Goal: Use online tool/utility: Utilize a website feature to perform a specific function

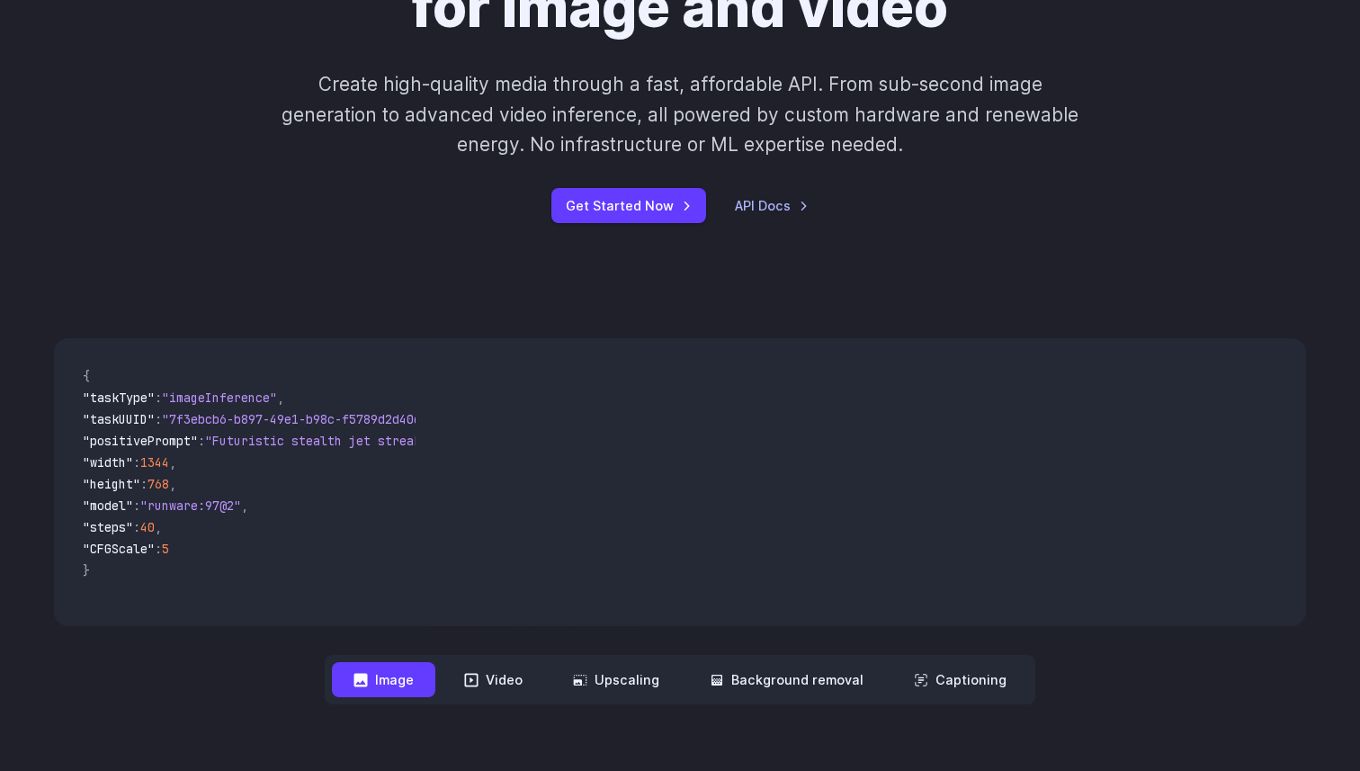
scroll to position [229, 0]
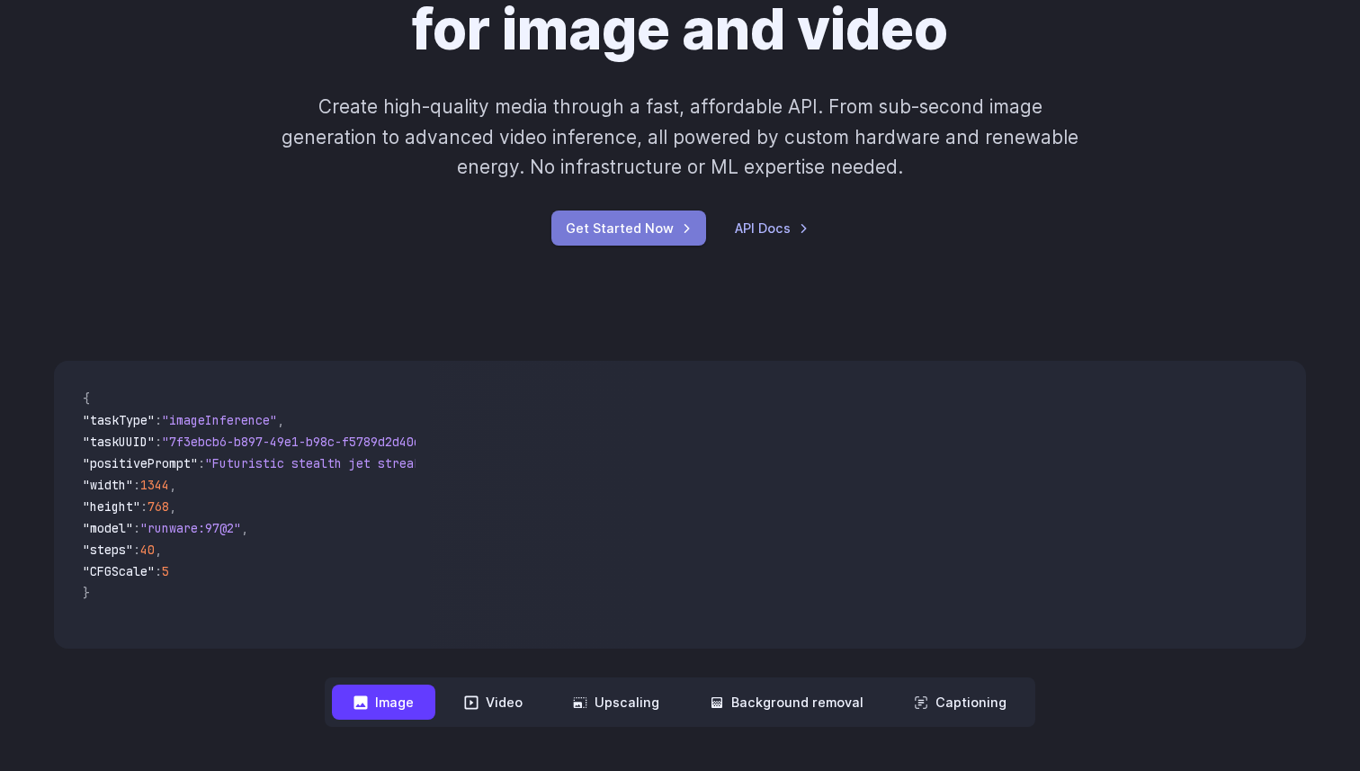
click at [645, 228] on link "Get Started Now" at bounding box center [628, 227] width 155 height 35
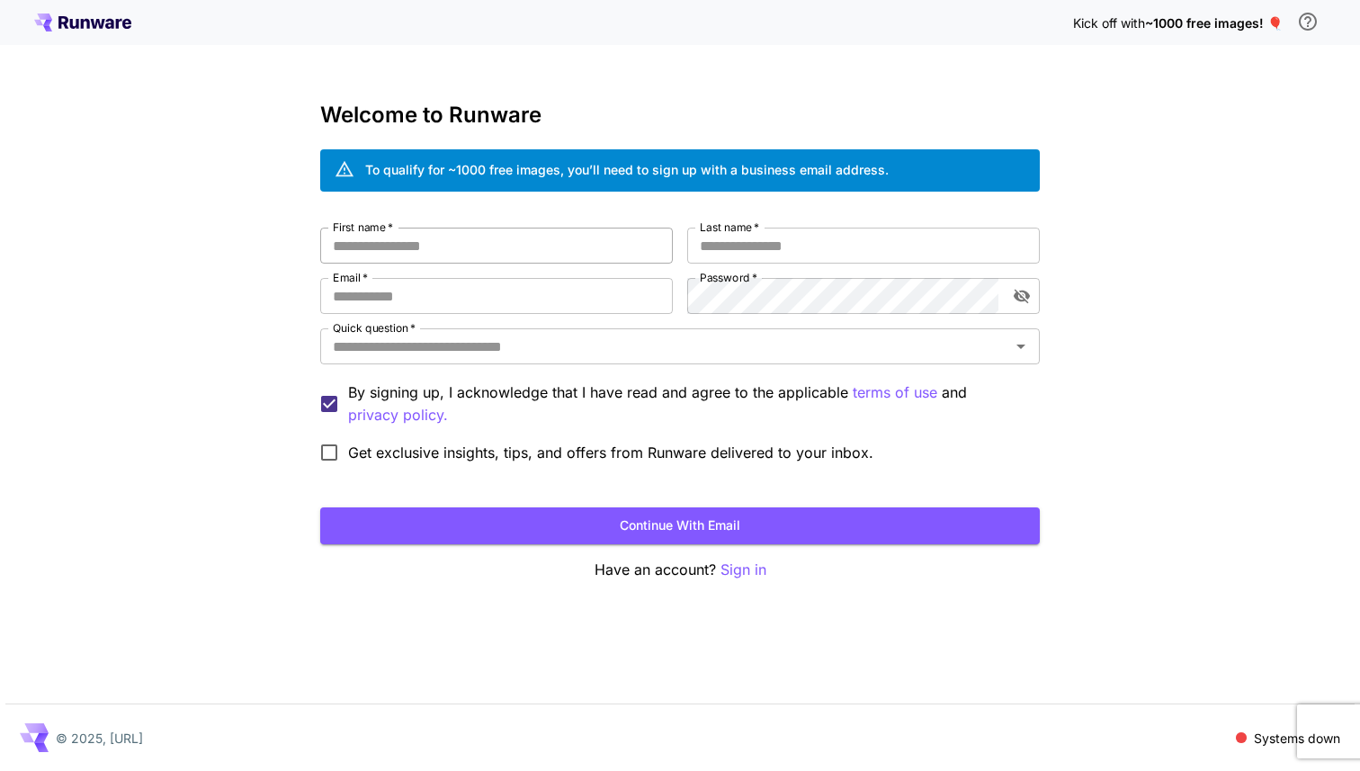
click at [580, 242] on input "First name   *" at bounding box center [496, 246] width 353 height 36
click at [746, 565] on p "Sign in" at bounding box center [743, 569] width 46 height 22
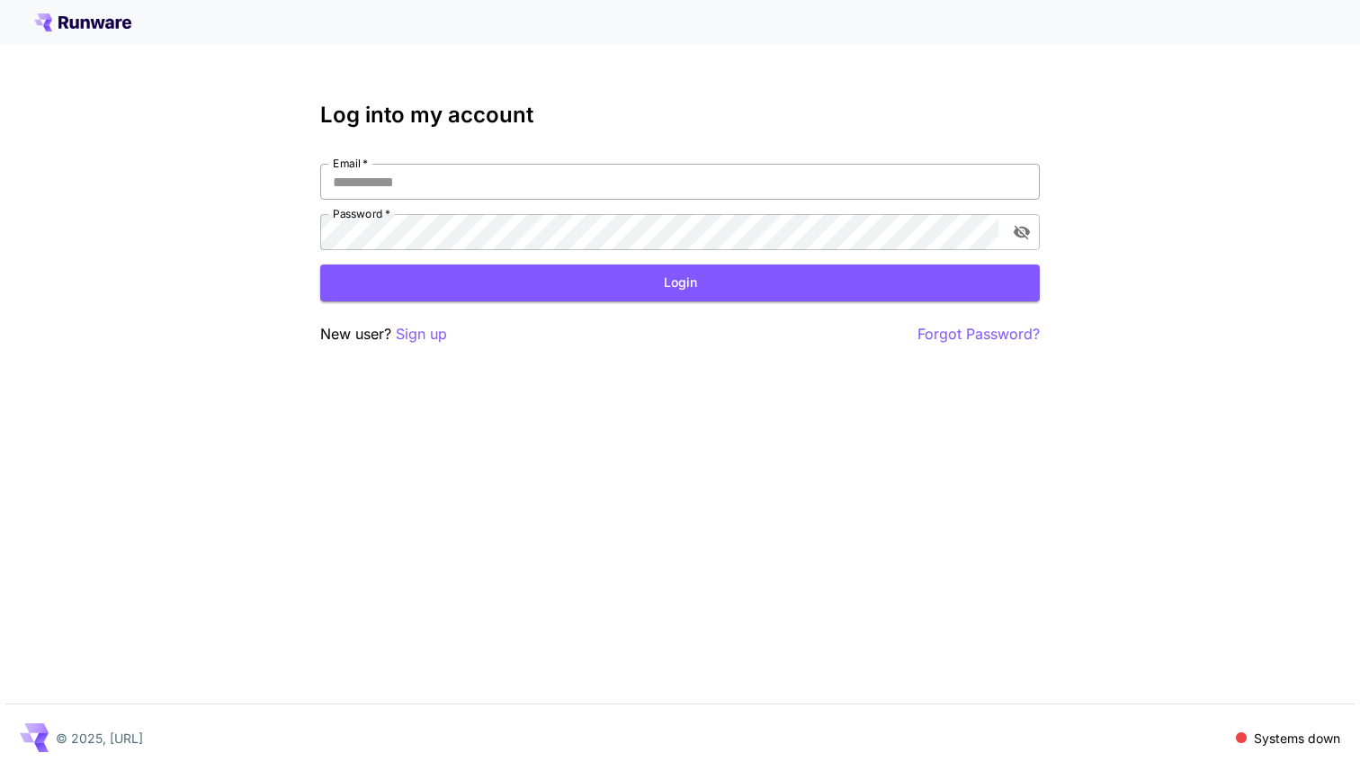
click at [497, 174] on input "Email   *" at bounding box center [679, 182] width 719 height 36
click at [422, 334] on p "Sign up" at bounding box center [421, 334] width 51 height 22
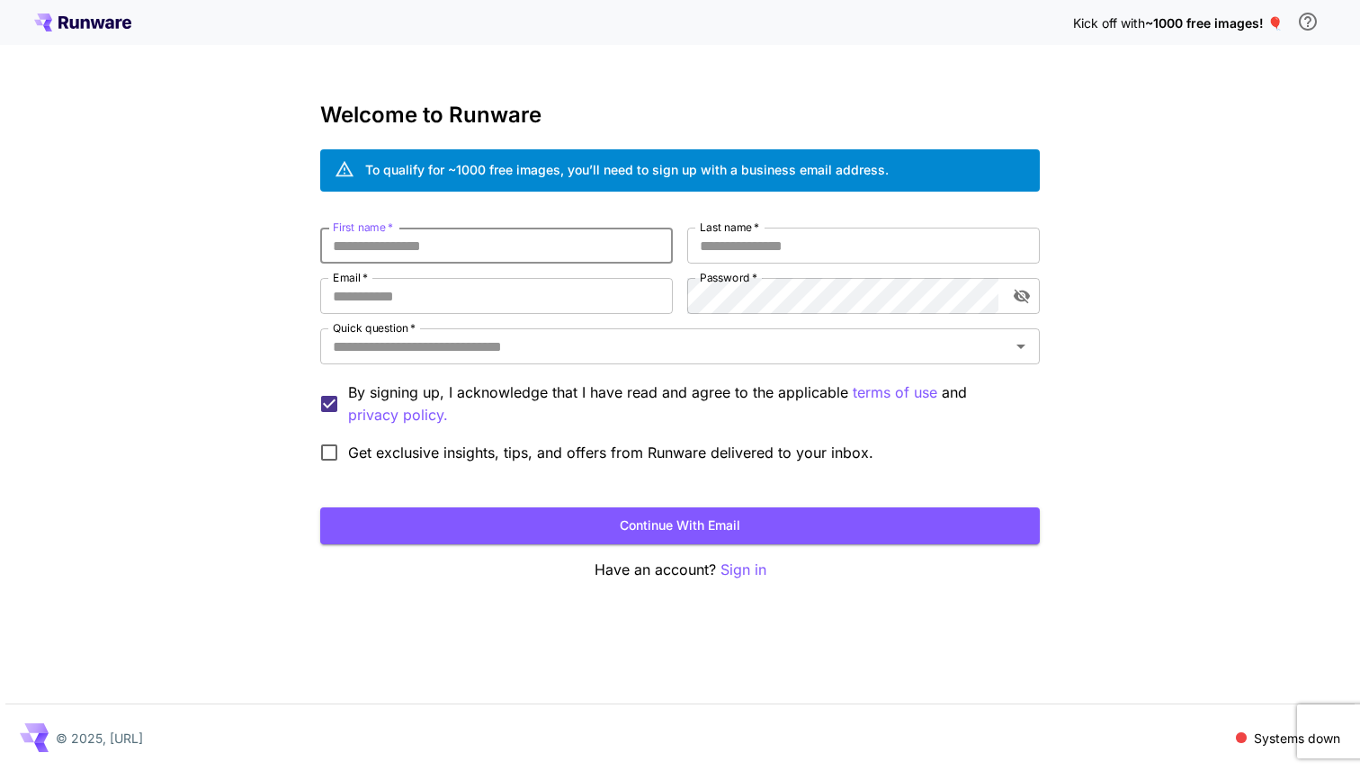
click at [432, 261] on input "First name   *" at bounding box center [496, 246] width 353 height 36
type input "******"
type input "*"
type input "********"
type input "**********"
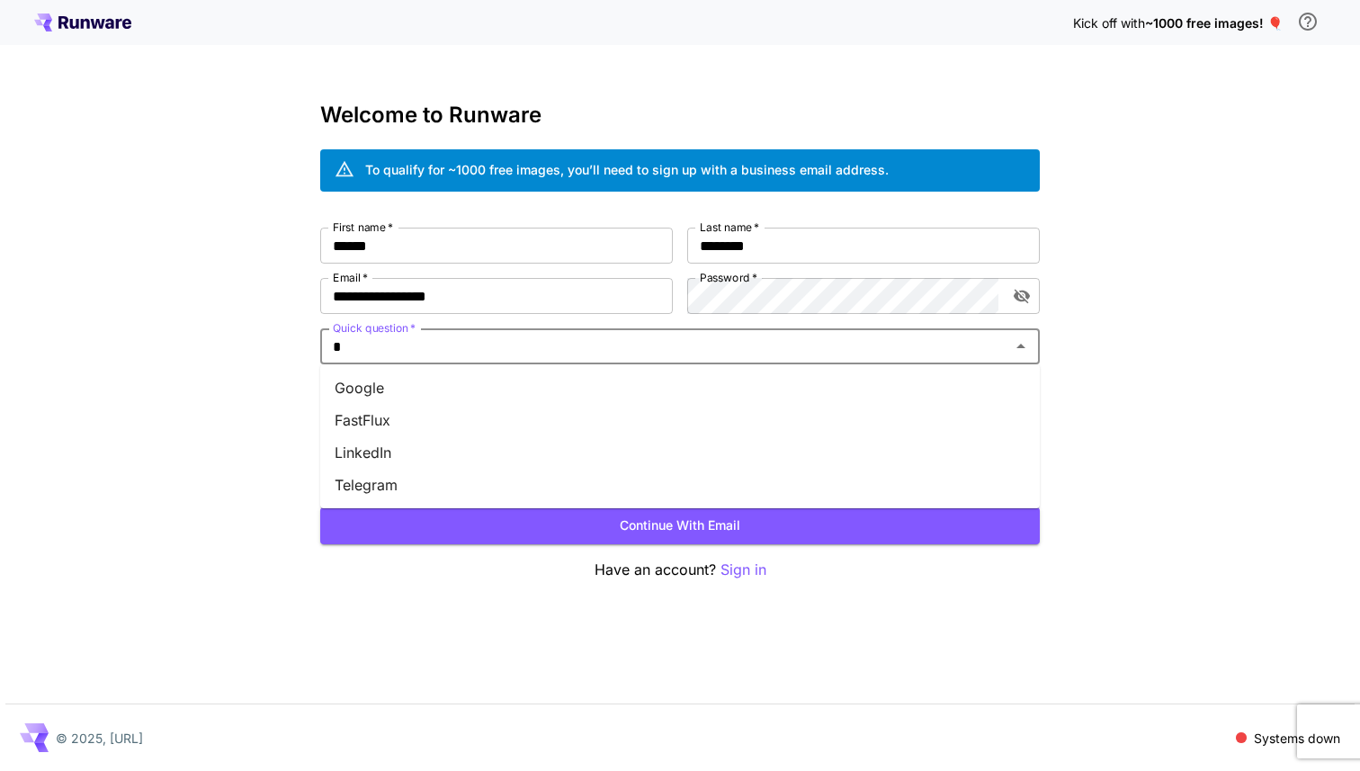
type input "**"
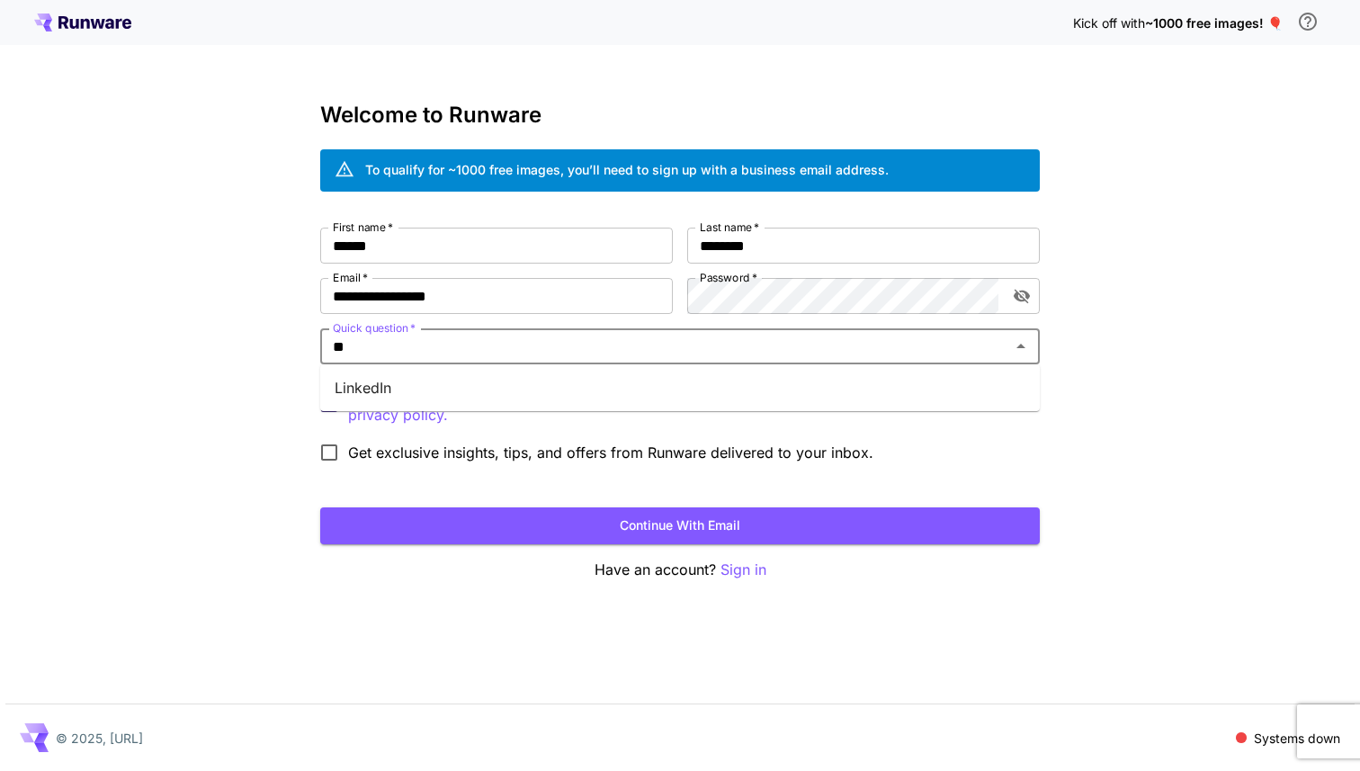
click at [384, 388] on li "LinkedIn" at bounding box center [679, 387] width 719 height 32
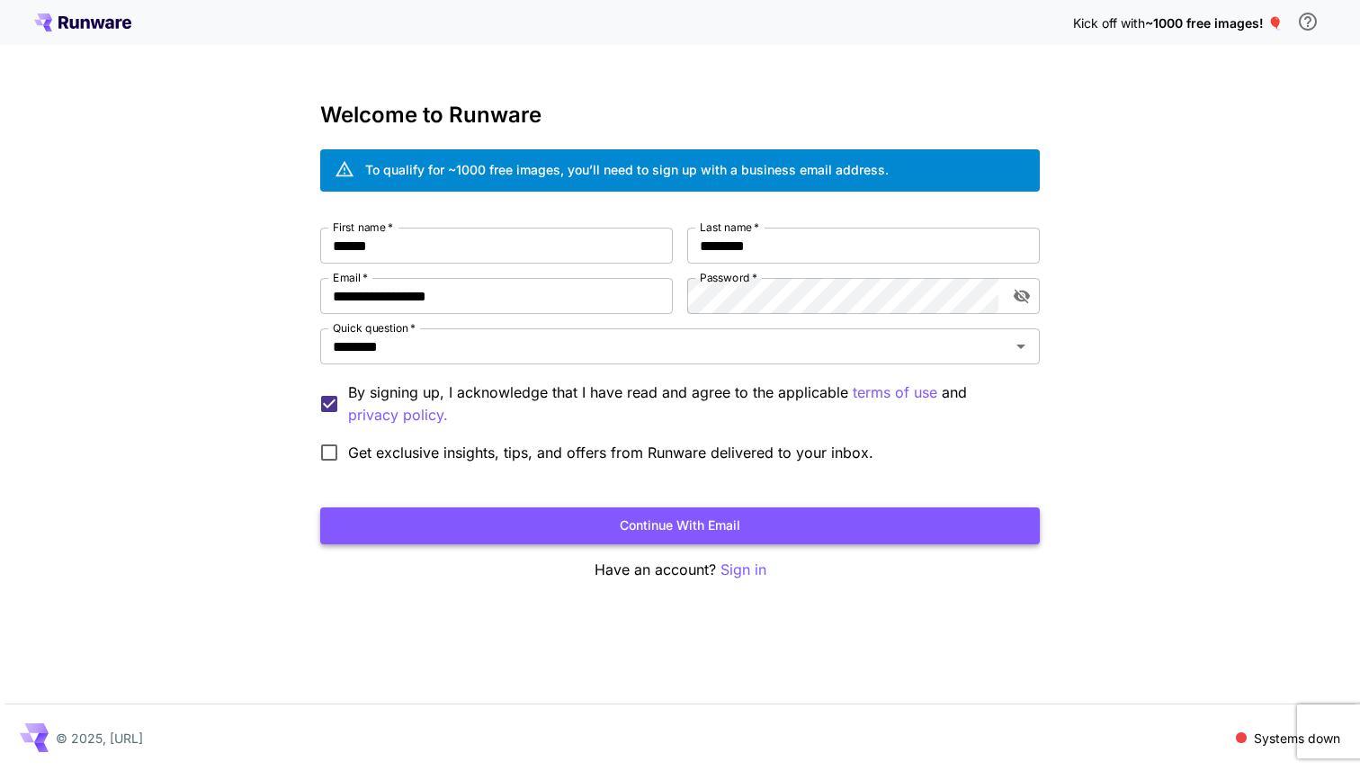
click at [419, 527] on button "Continue with email" at bounding box center [679, 525] width 719 height 37
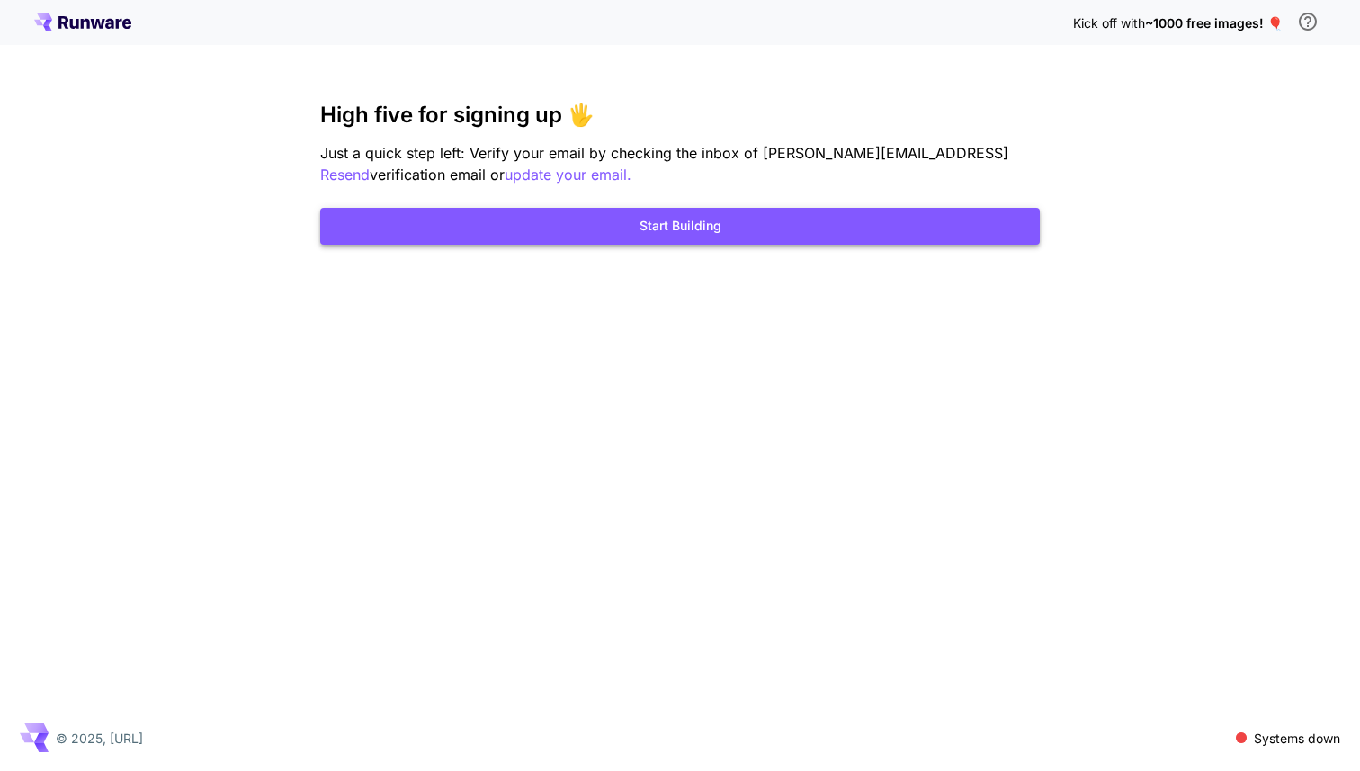
click at [698, 228] on button "Start Building" at bounding box center [679, 226] width 719 height 37
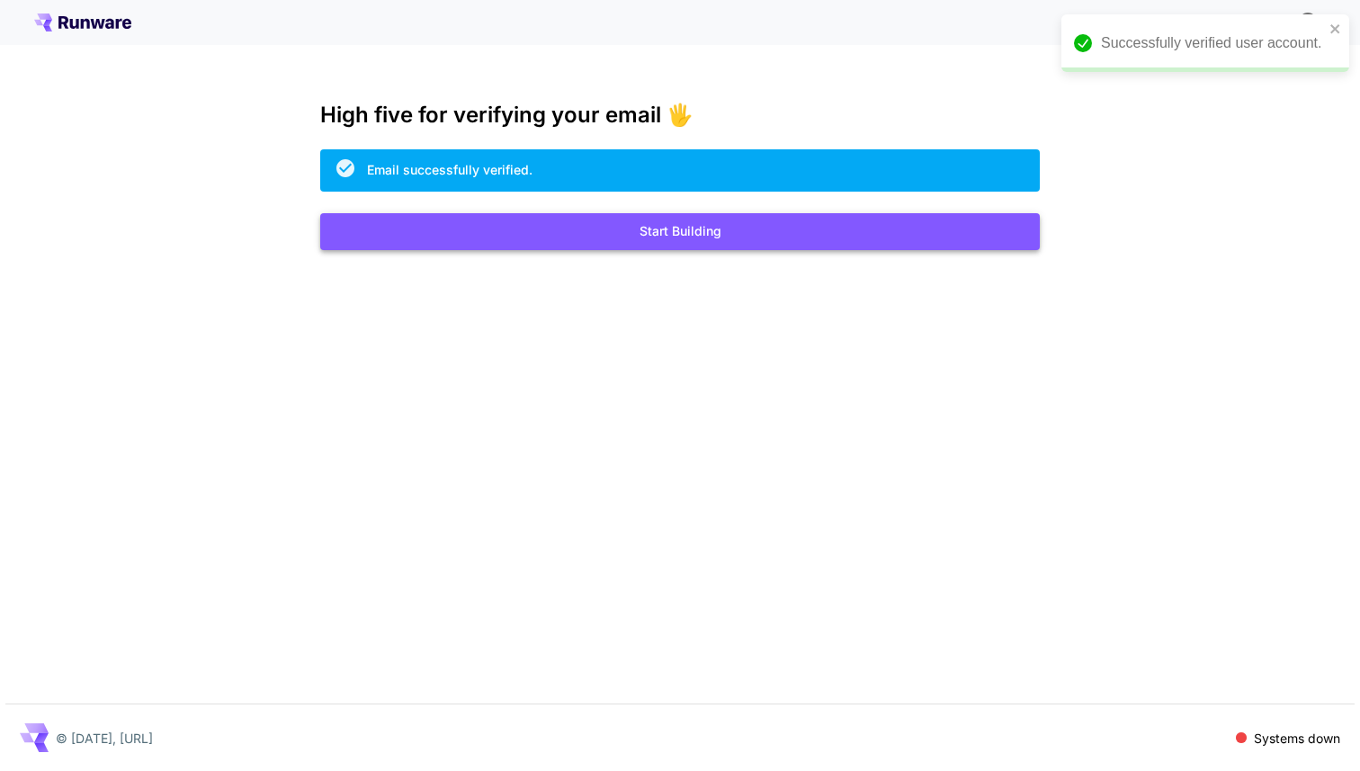
click at [608, 246] on button "Start Building" at bounding box center [679, 231] width 719 height 37
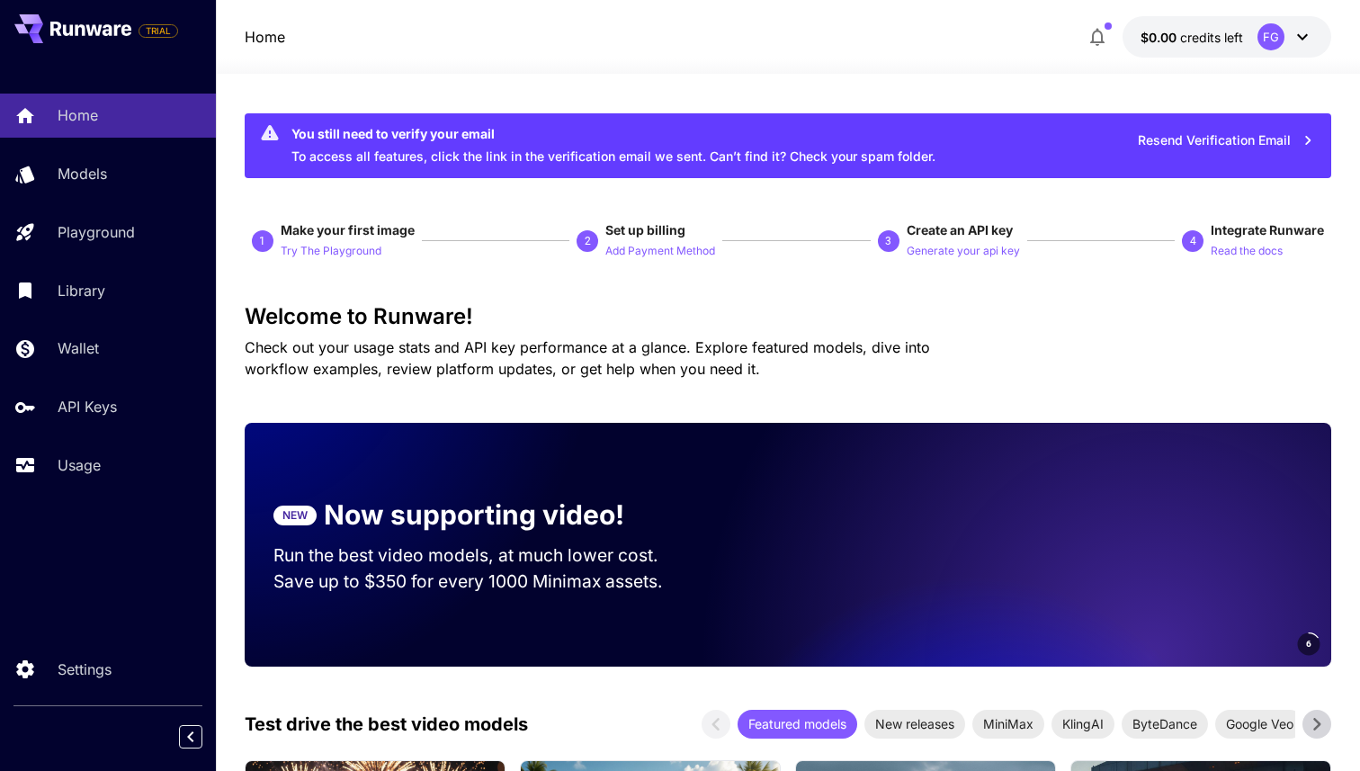
click at [772, 221] on div "1 Make your first image Try The Playground 2 Set up billing Add Payment Method …" at bounding box center [788, 241] width 1086 height 40
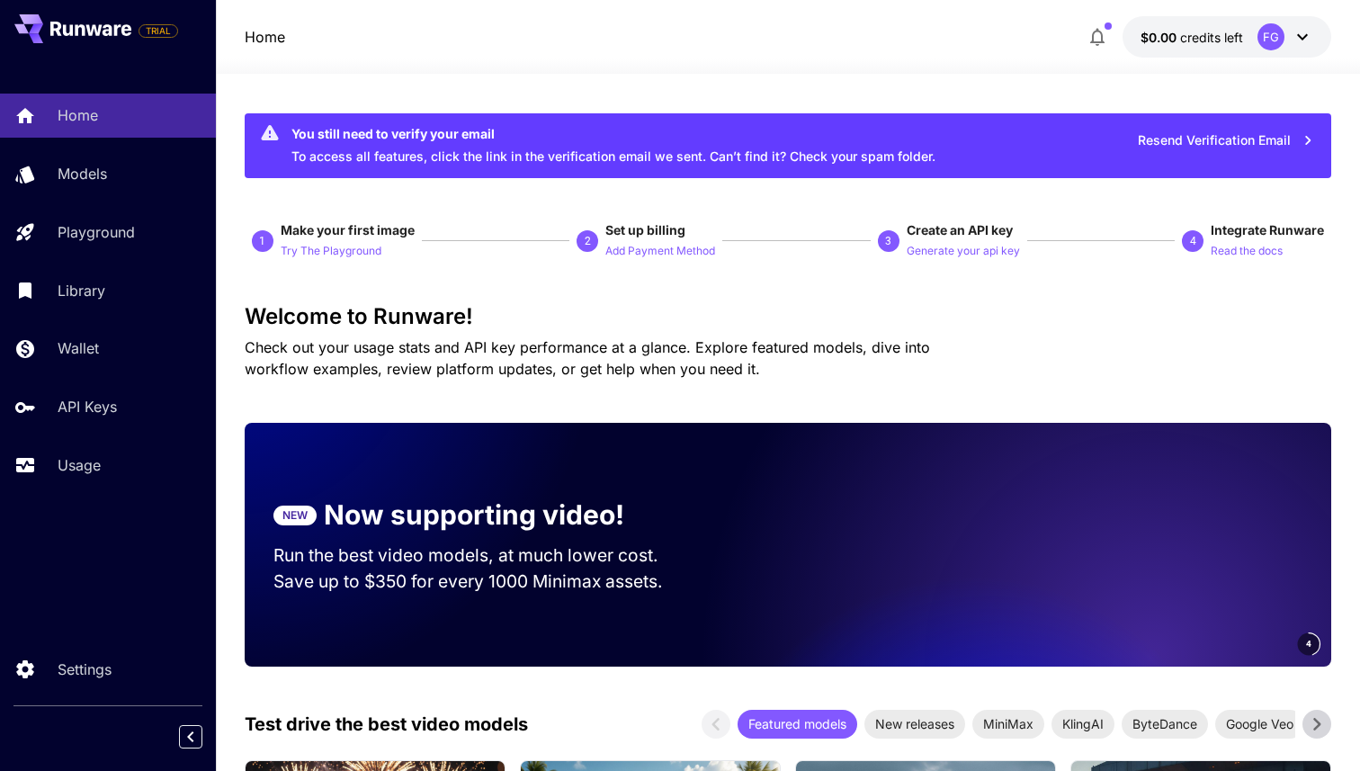
click at [772, 221] on div "1 Make your first image Try The Playground 2 Set up billing Add Payment Method …" at bounding box center [788, 241] width 1086 height 40
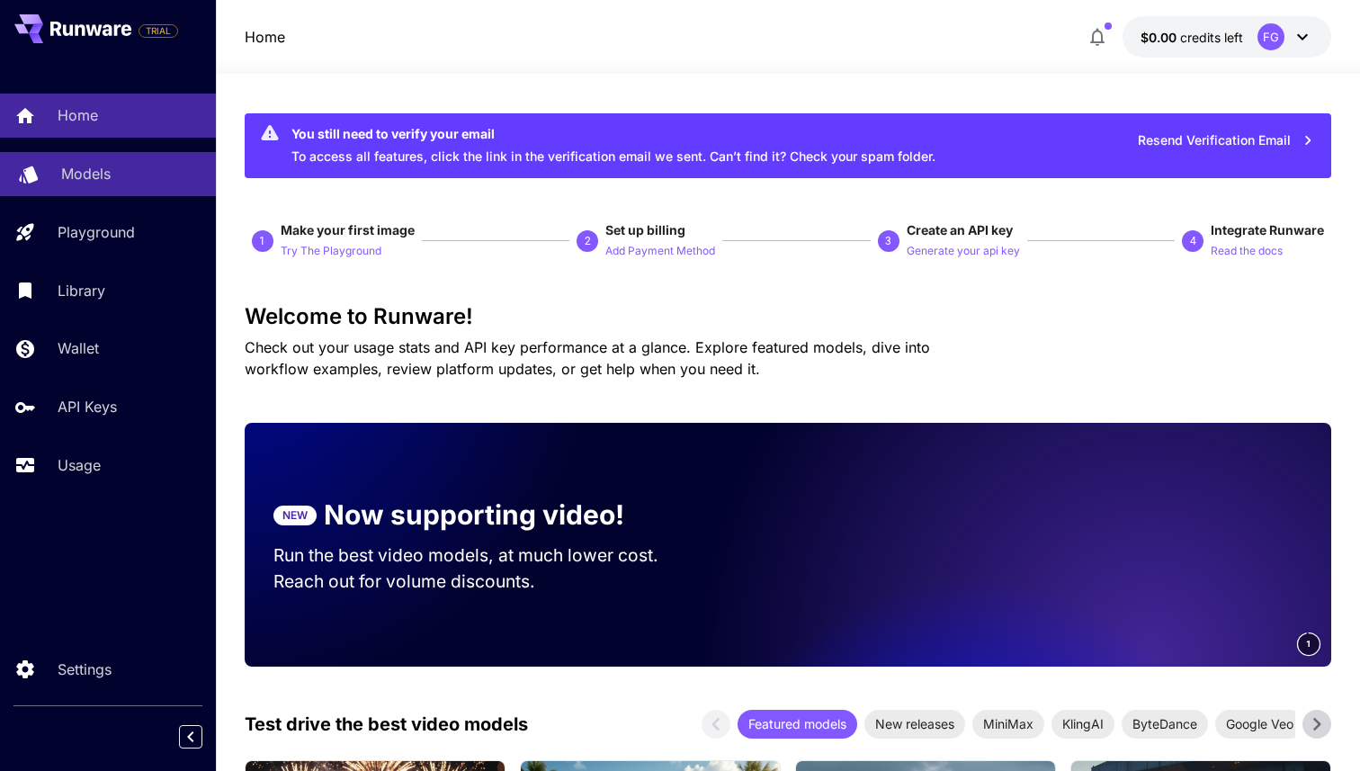
click at [82, 161] on link "Models" at bounding box center [108, 174] width 216 height 44
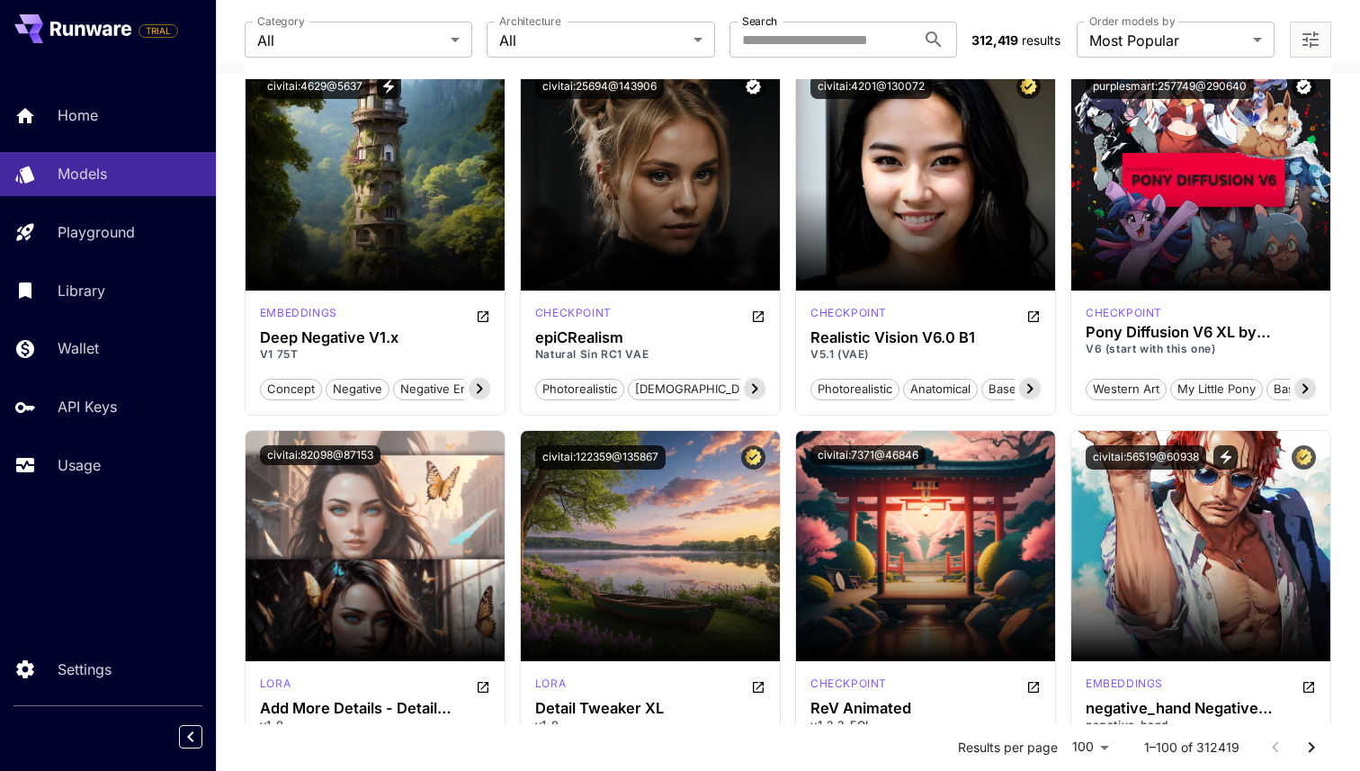
scroll to position [2730, 0]
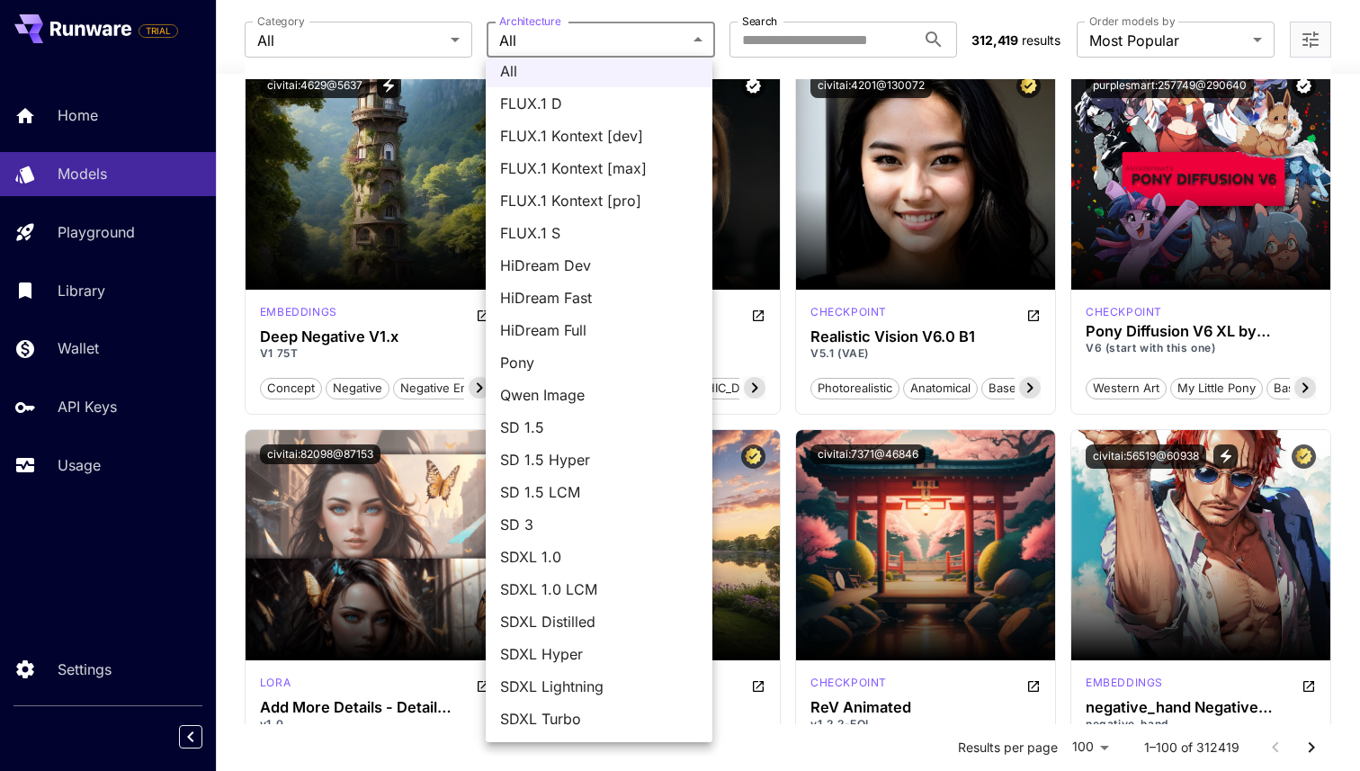
scroll to position [0, 0]
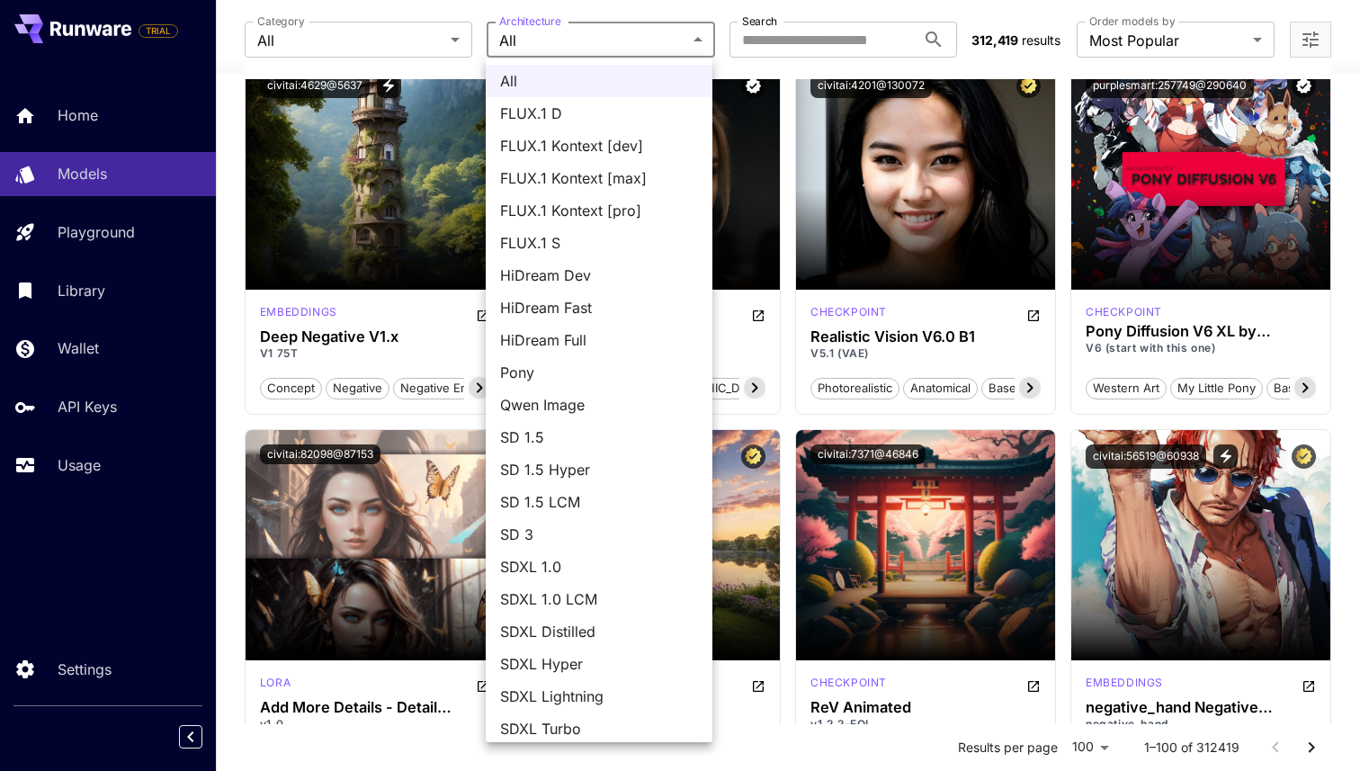
click at [743, 33] on div at bounding box center [680, 385] width 1360 height 771
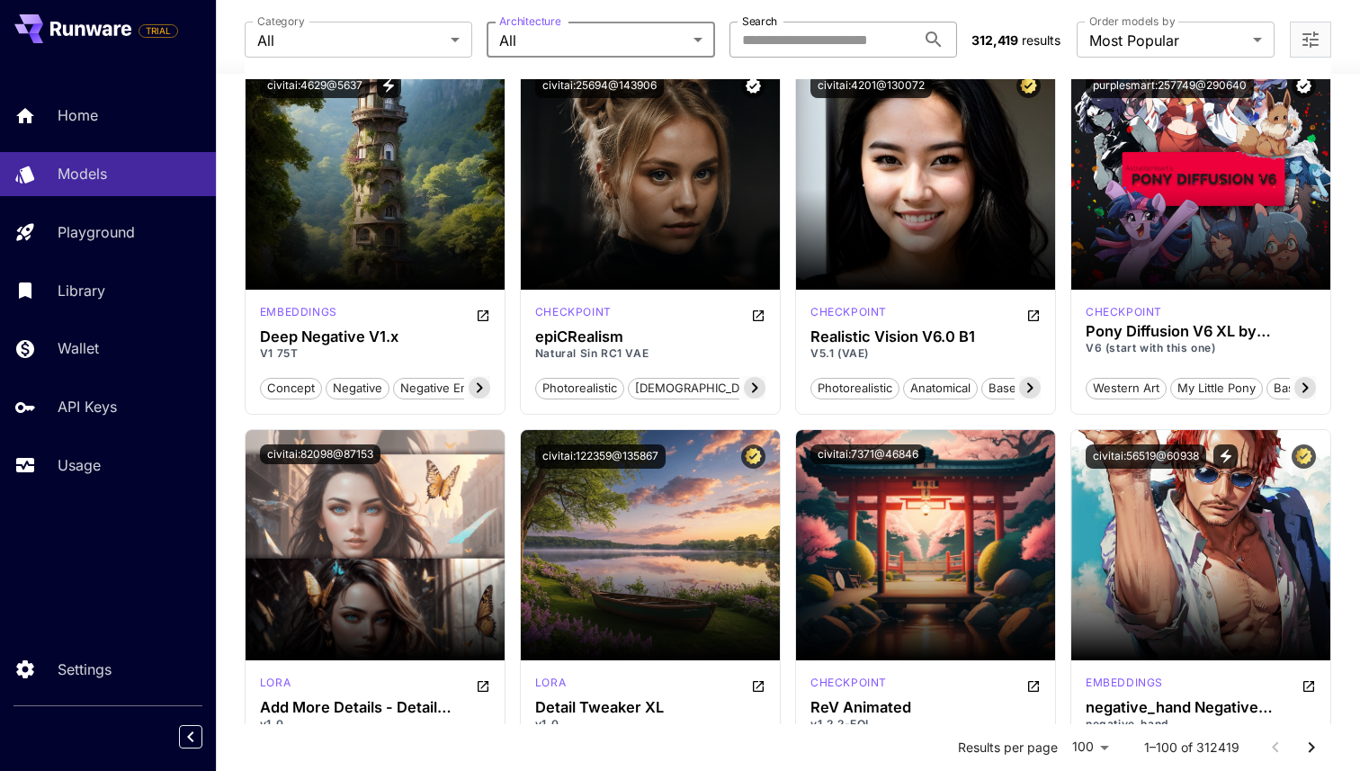
click at [805, 38] on input "Search" at bounding box center [822, 40] width 186 height 36
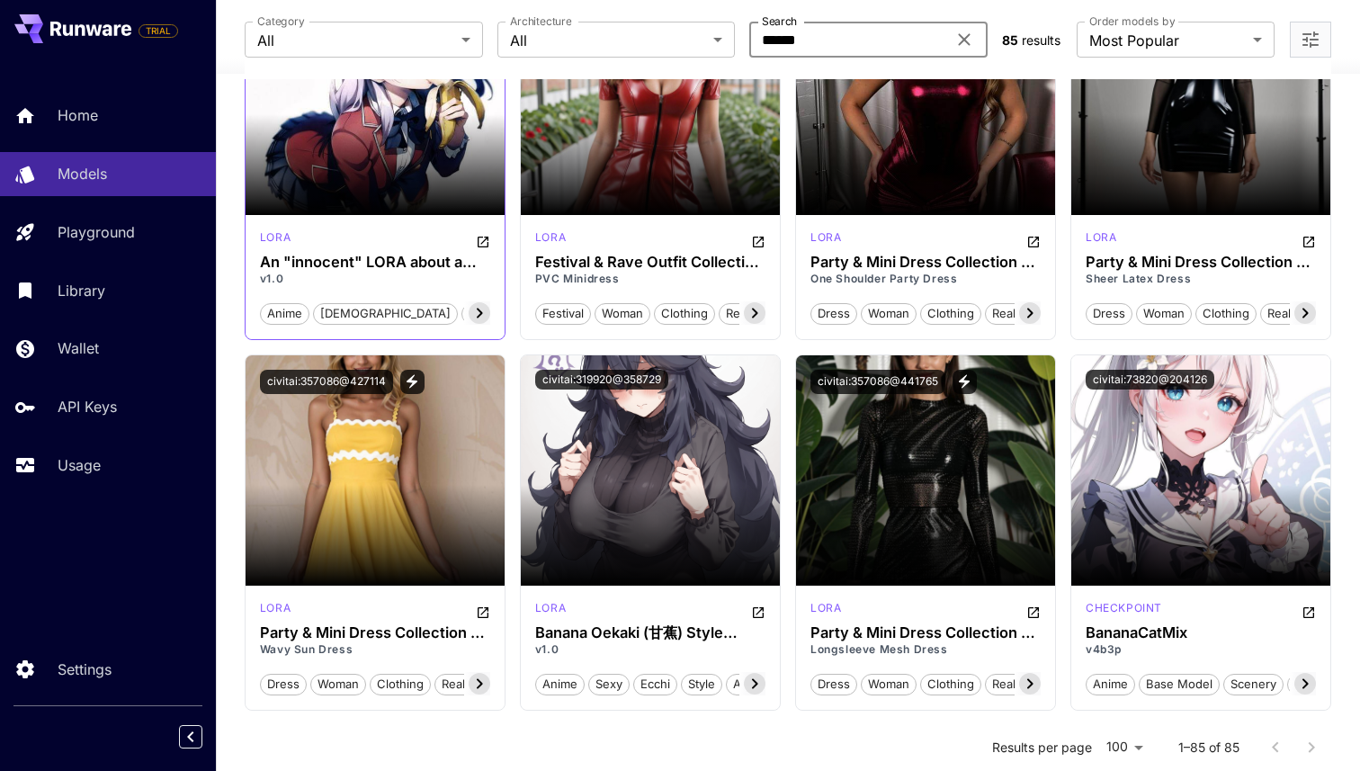
scroll to position [613, 0]
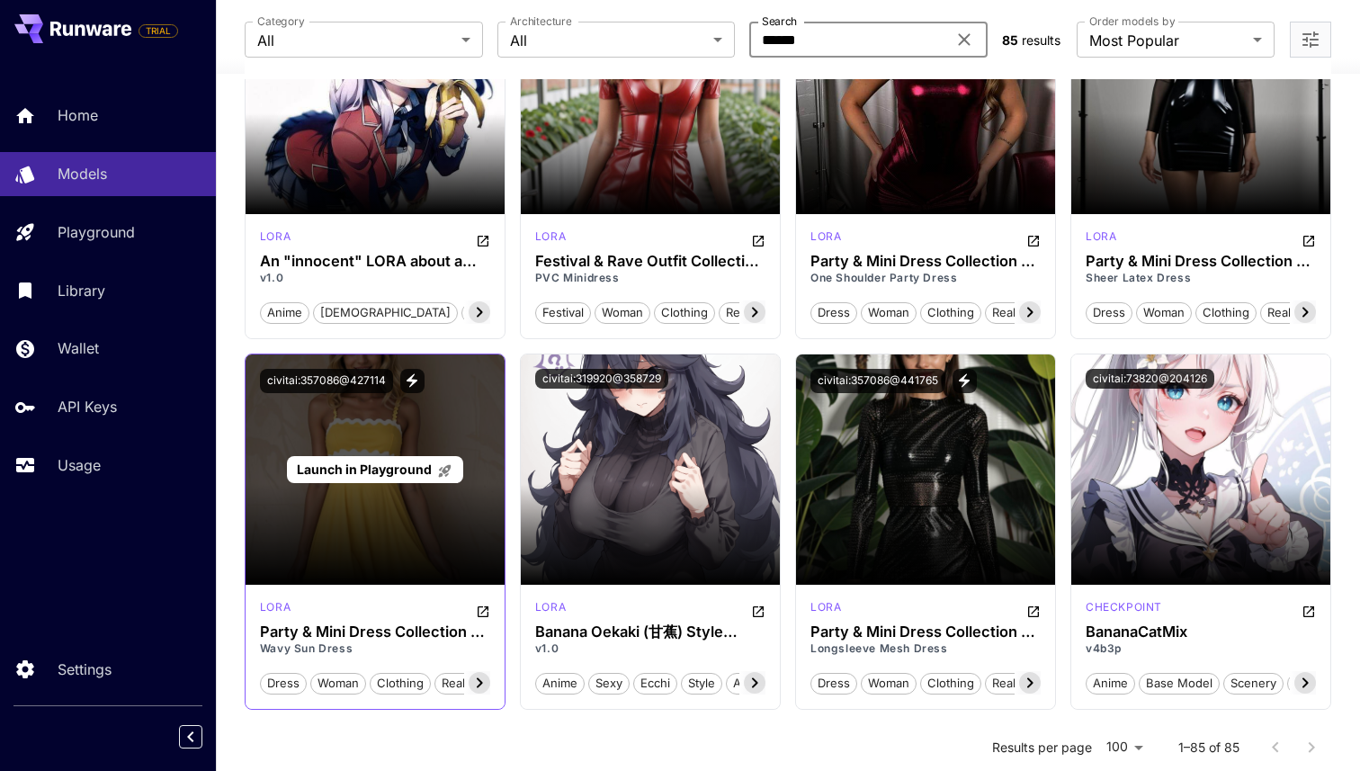
type input "******"
click at [406, 511] on div "Launch in Playground" at bounding box center [375, 469] width 259 height 230
click at [377, 520] on div "Launch in Playground" at bounding box center [375, 469] width 259 height 230
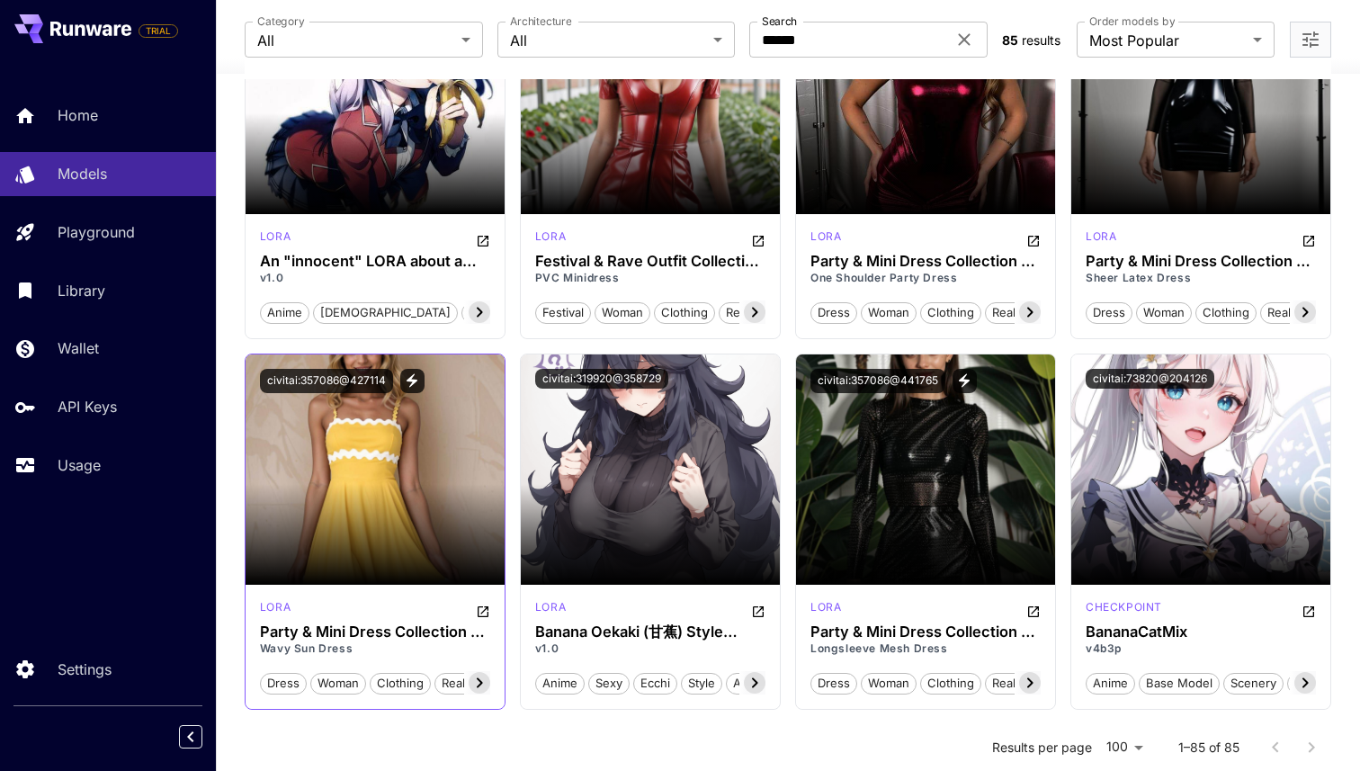
click at [368, 621] on div "lora Party & Mini Dress Collection by CrunchyBanana Wavy Sun Dress dress woman …" at bounding box center [375, 647] width 259 height 124
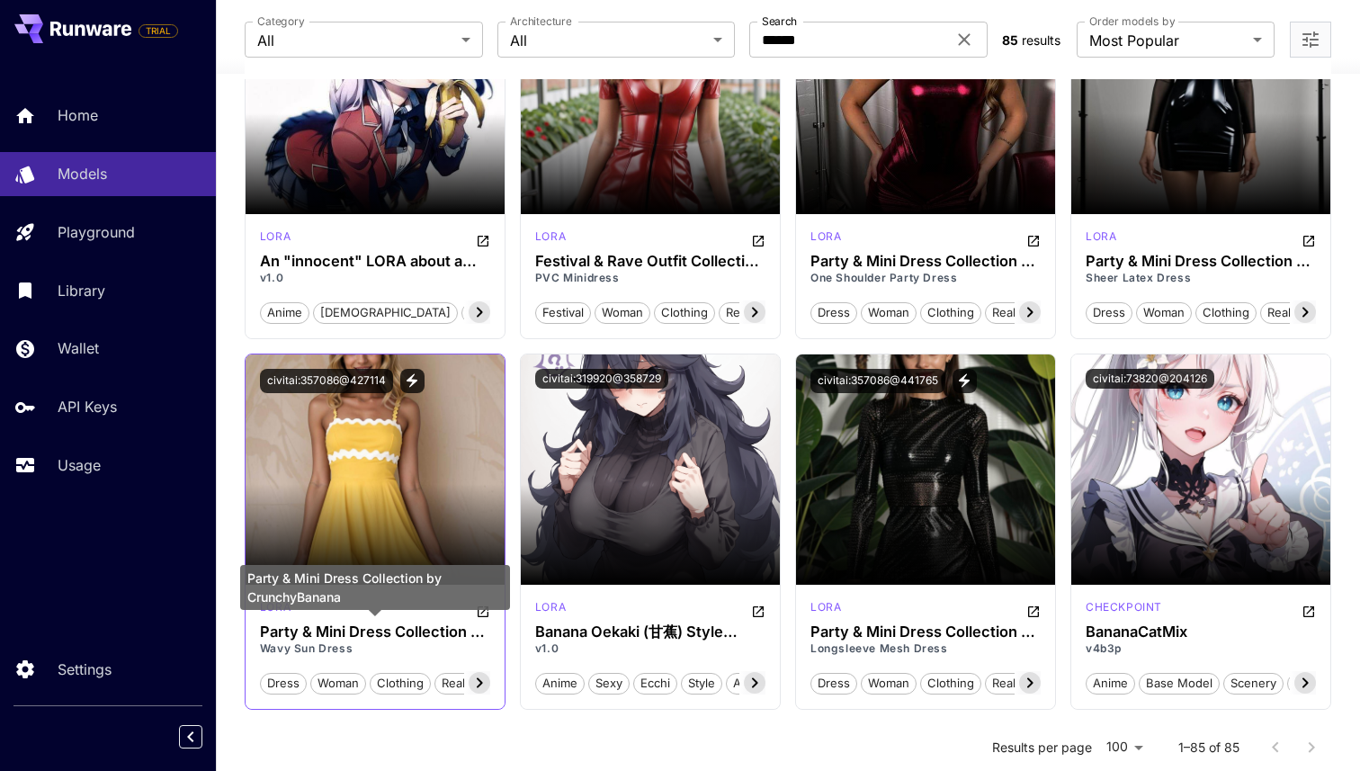
click at [368, 636] on h3 "Party & Mini Dress Collection by CrunchyBanana" at bounding box center [375, 631] width 230 height 17
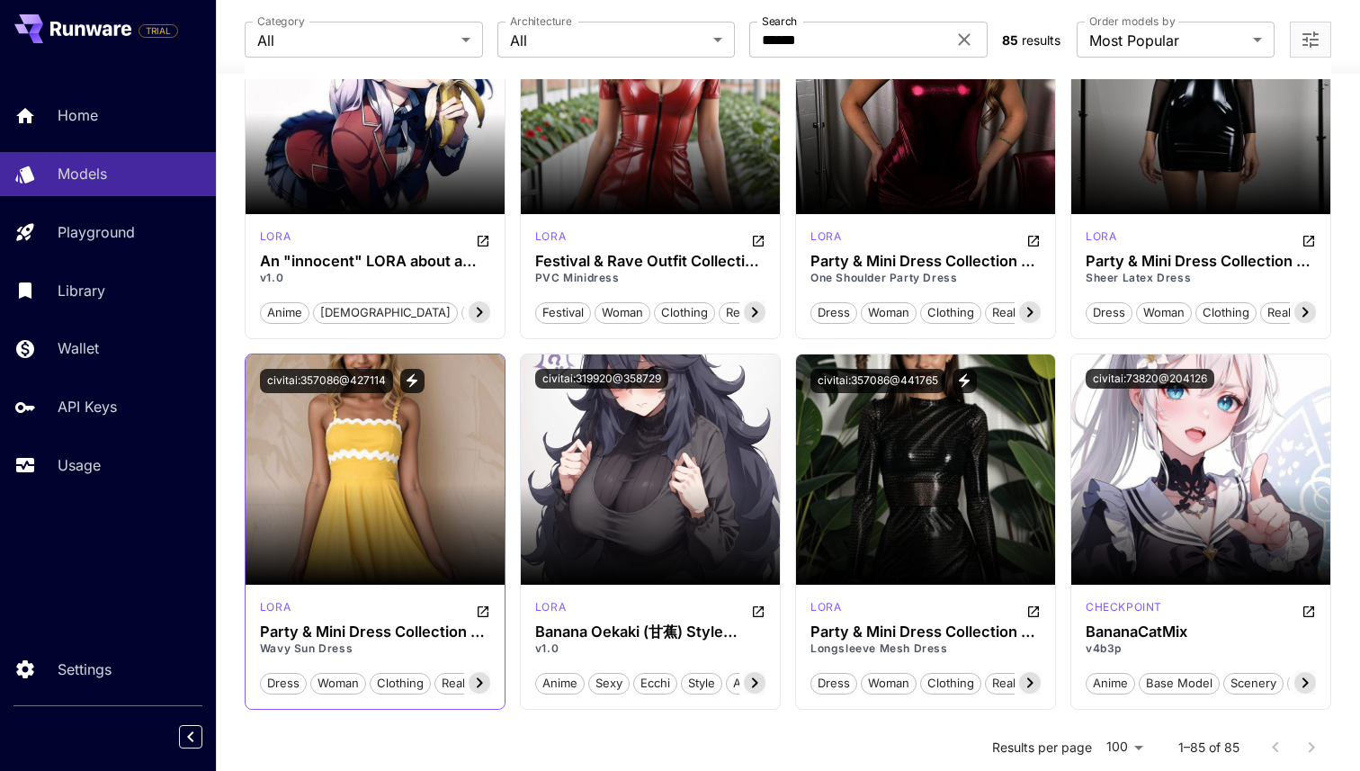
click at [480, 681] on icon at bounding box center [480, 682] width 6 height 10
click at [487, 606] on icon "Open in CivitAI" at bounding box center [483, 611] width 11 height 11
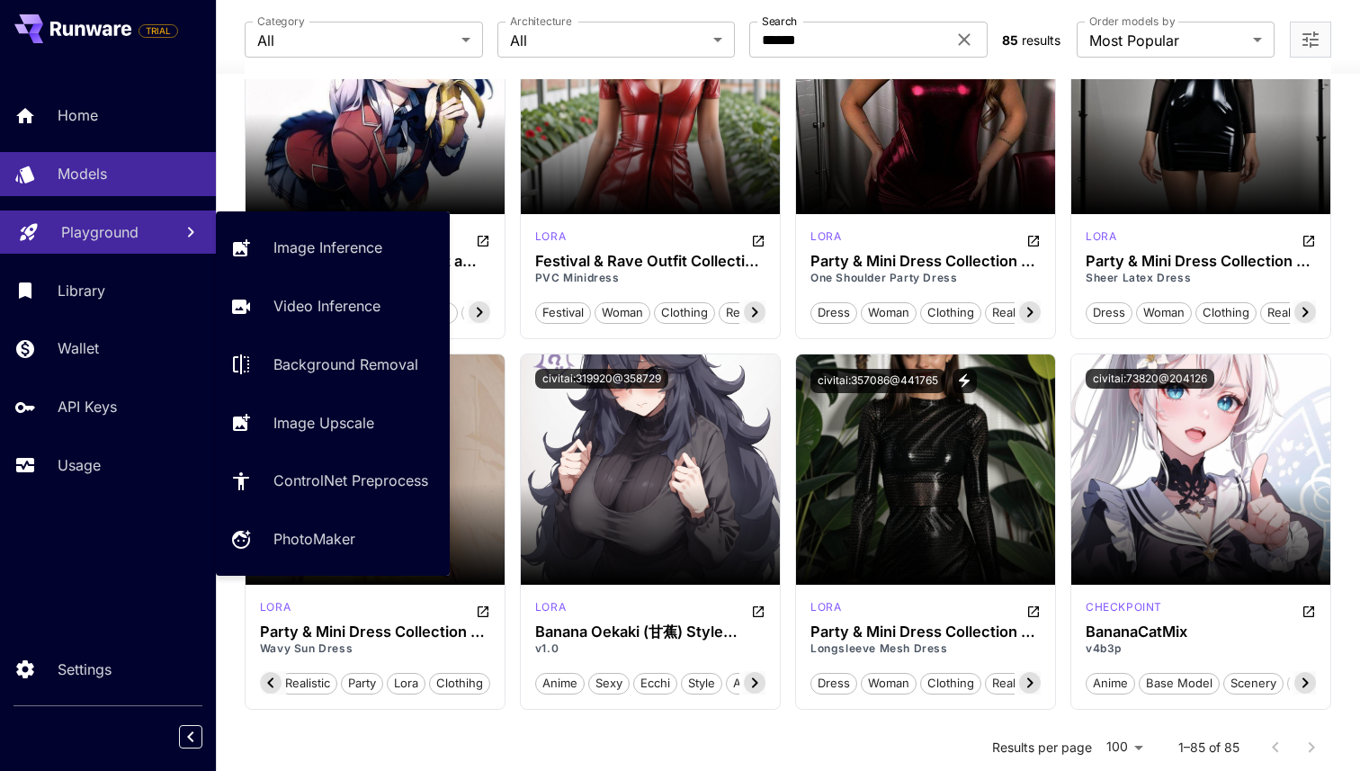
click at [98, 224] on p "Playground" at bounding box center [99, 232] width 77 height 22
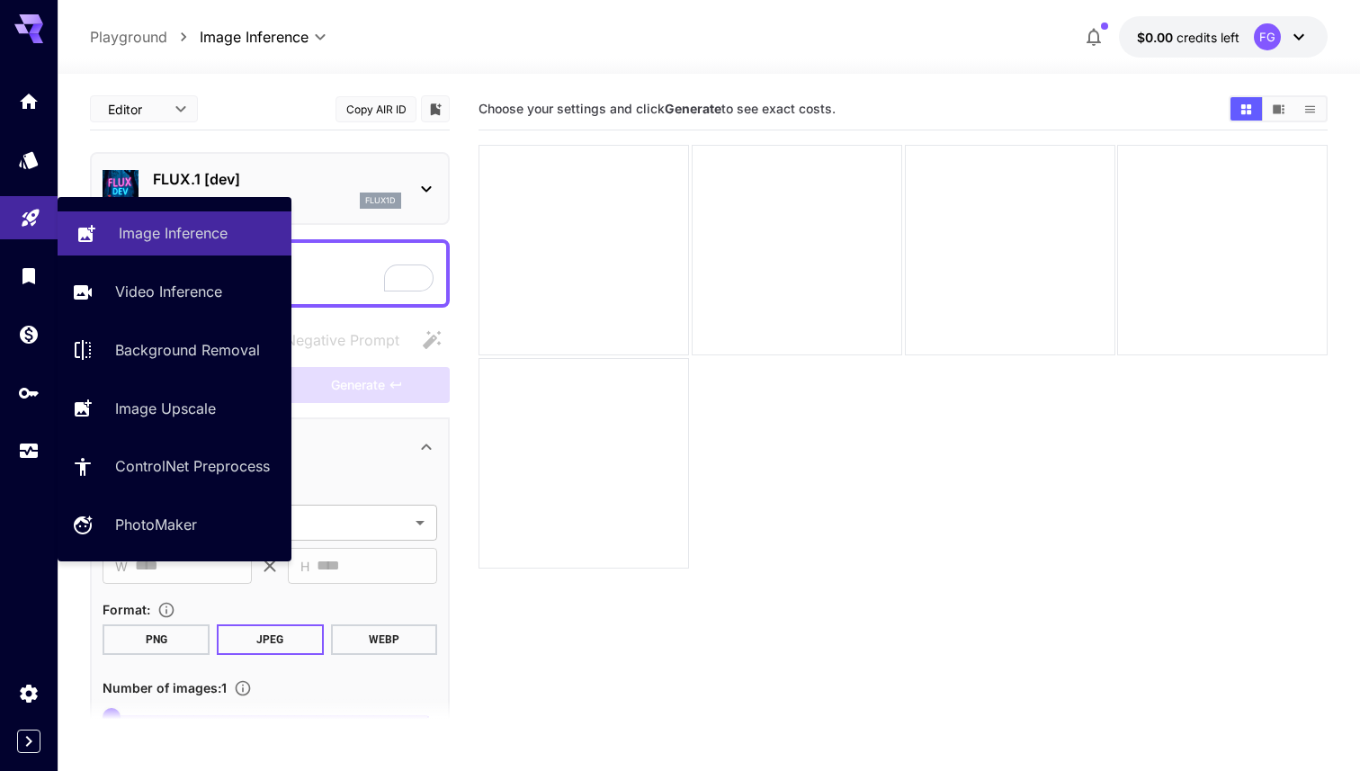
click at [194, 235] on p "Image Inference" at bounding box center [173, 233] width 109 height 22
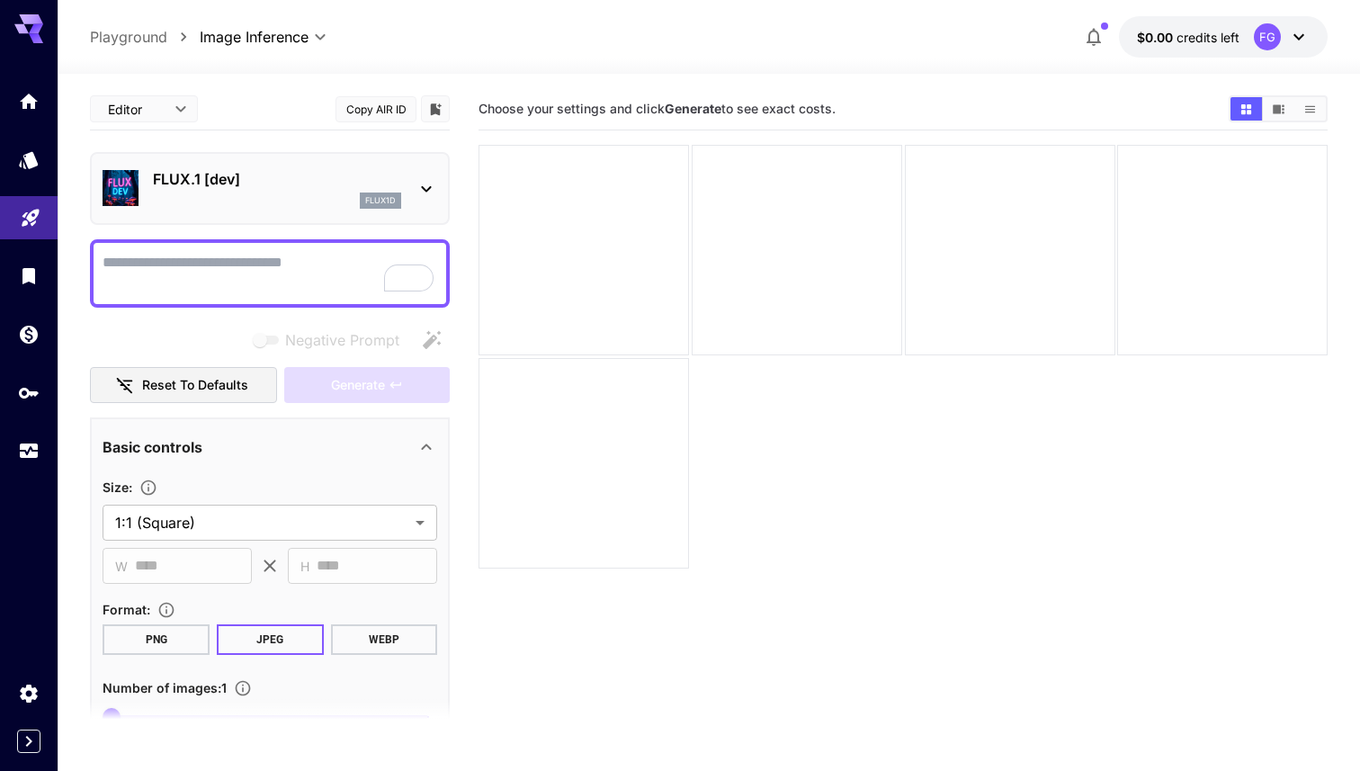
click at [429, 170] on div "FLUX.1 [dev] flux1d" at bounding box center [270, 188] width 335 height 55
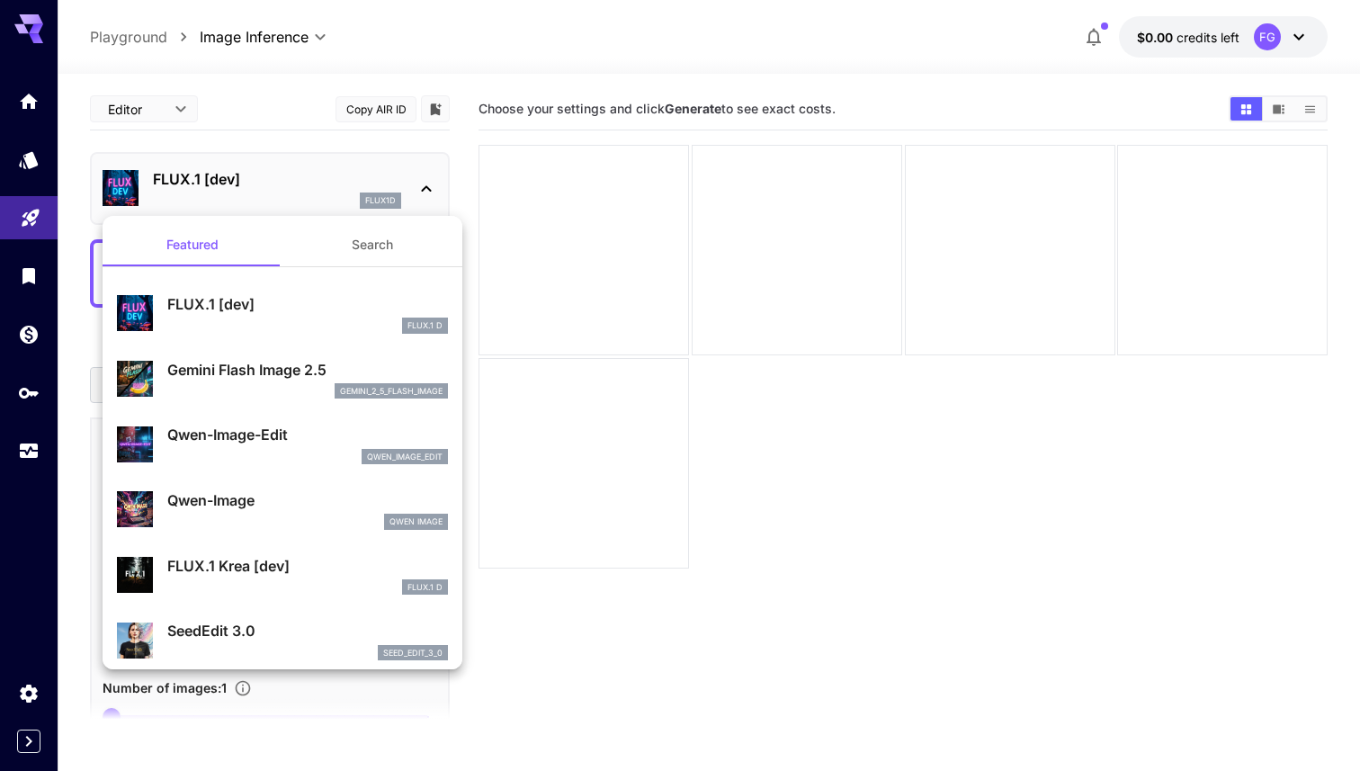
click at [286, 383] on div "gemini_2_5_flash_image" at bounding box center [307, 391] width 281 height 16
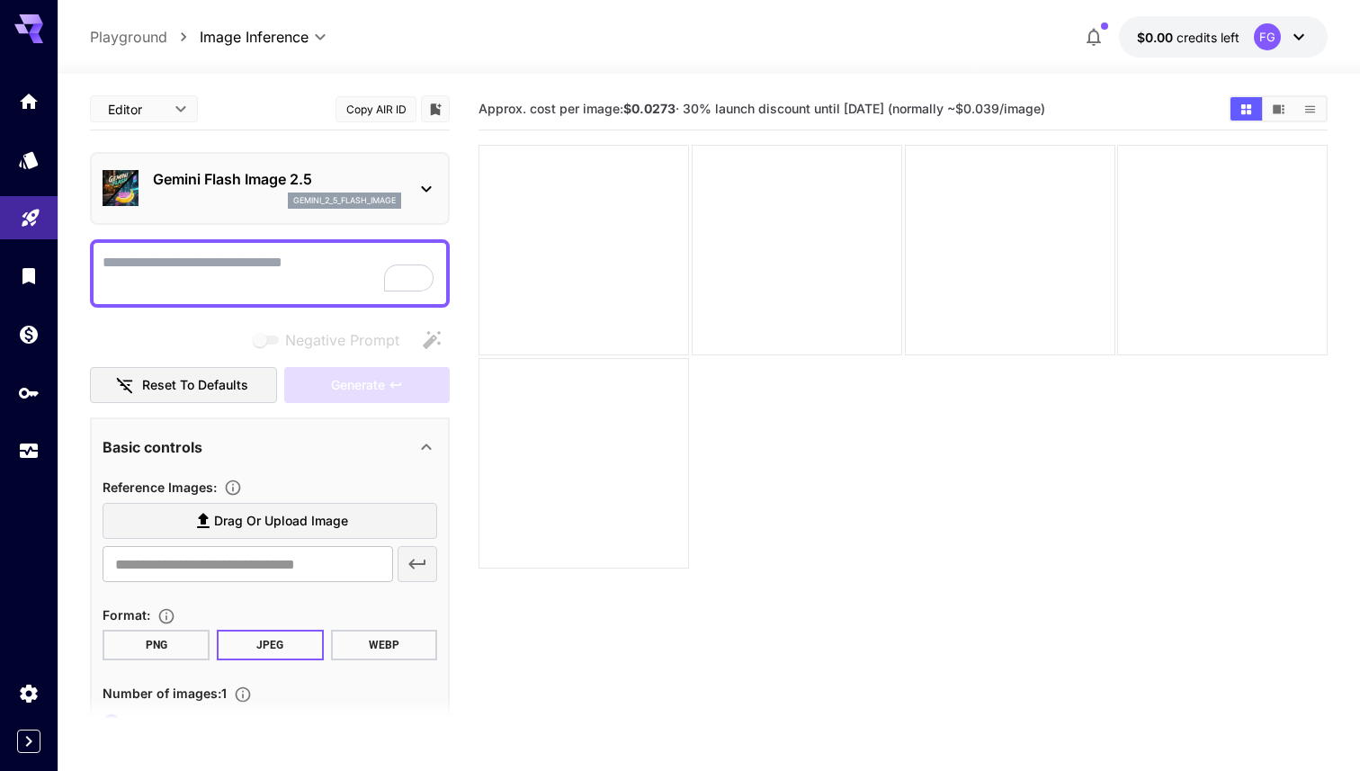
click at [322, 261] on textarea "Negative Prompt" at bounding box center [270, 273] width 335 height 43
click at [270, 512] on span "Drag or upload image" at bounding box center [281, 521] width 134 height 22
click at [0, 0] on input "Drag or upload image" at bounding box center [0, 0] width 0 height 0
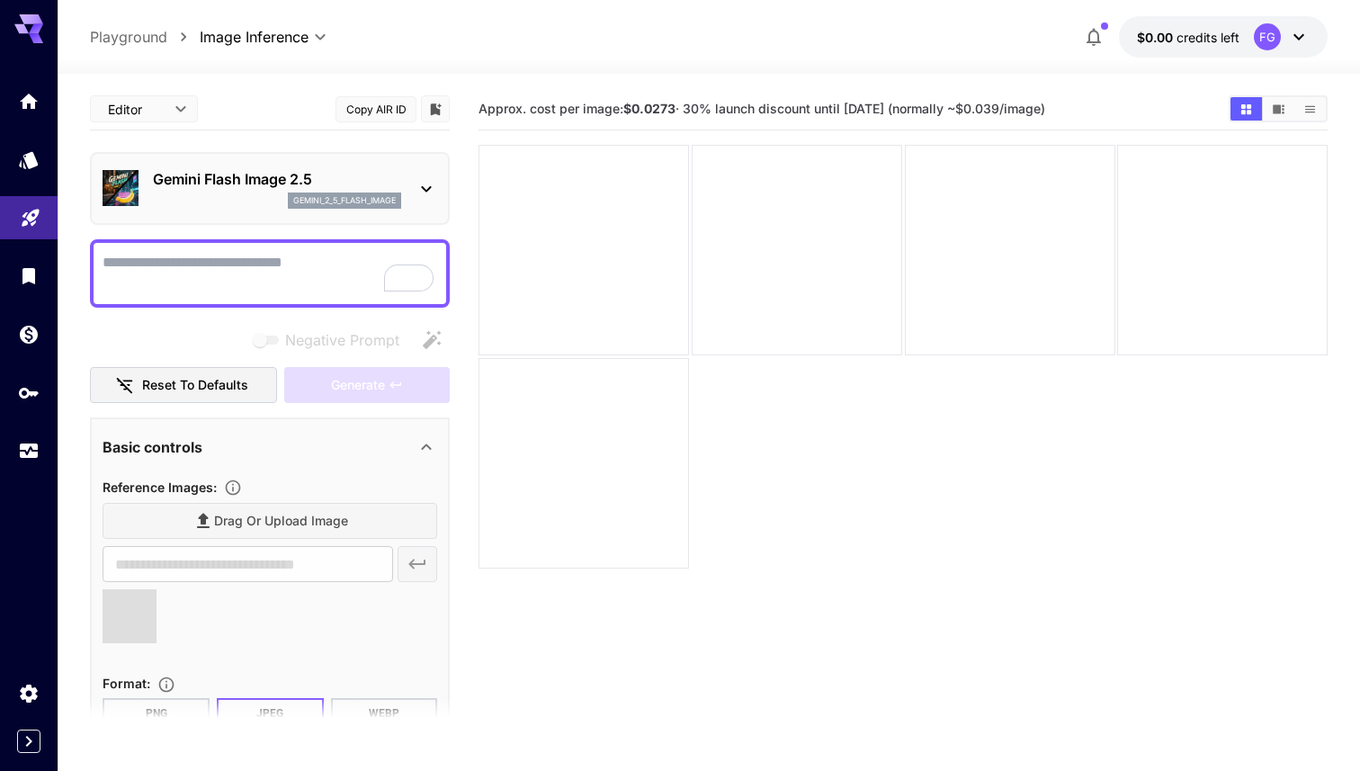
type input "**********"
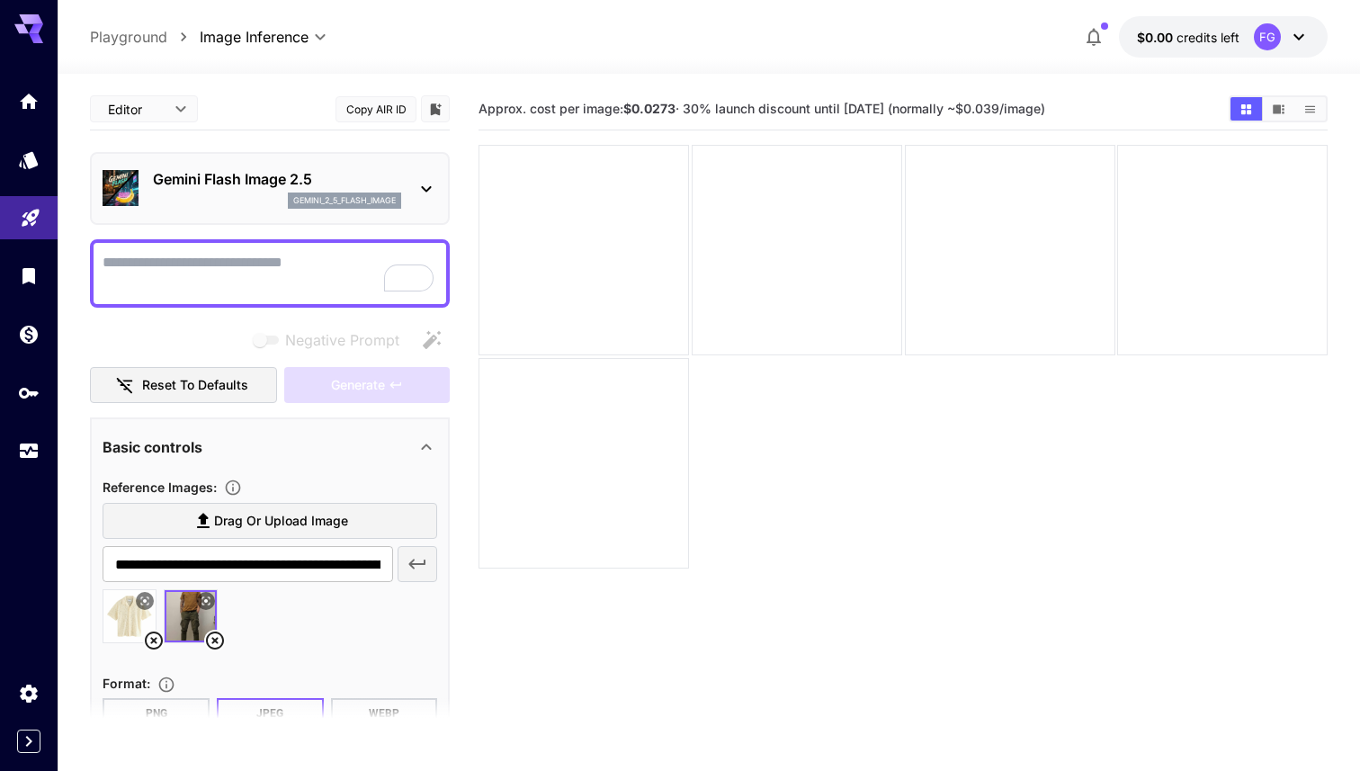
click at [250, 274] on textarea "Negative Prompt" at bounding box center [270, 273] width 335 height 43
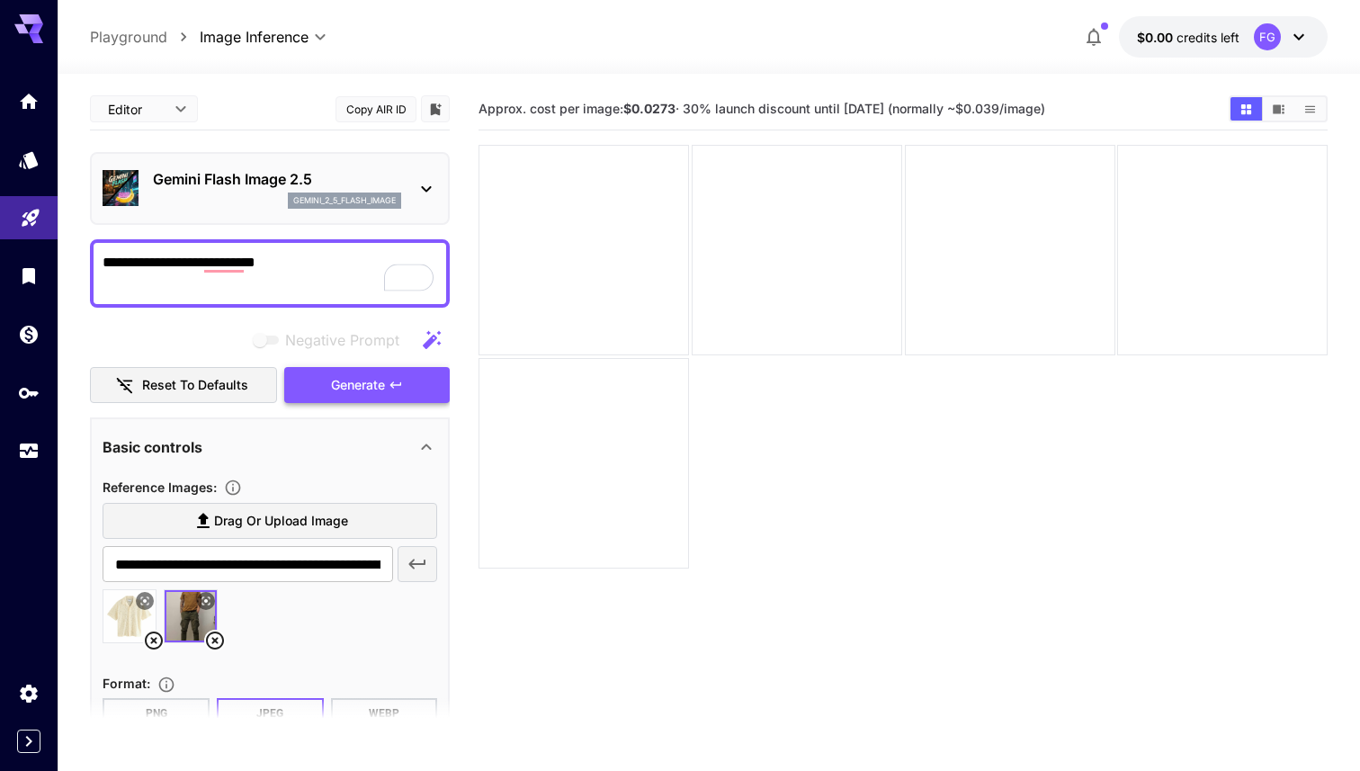
type textarea "**********"
click at [377, 377] on span "Generate" at bounding box center [358, 385] width 54 height 22
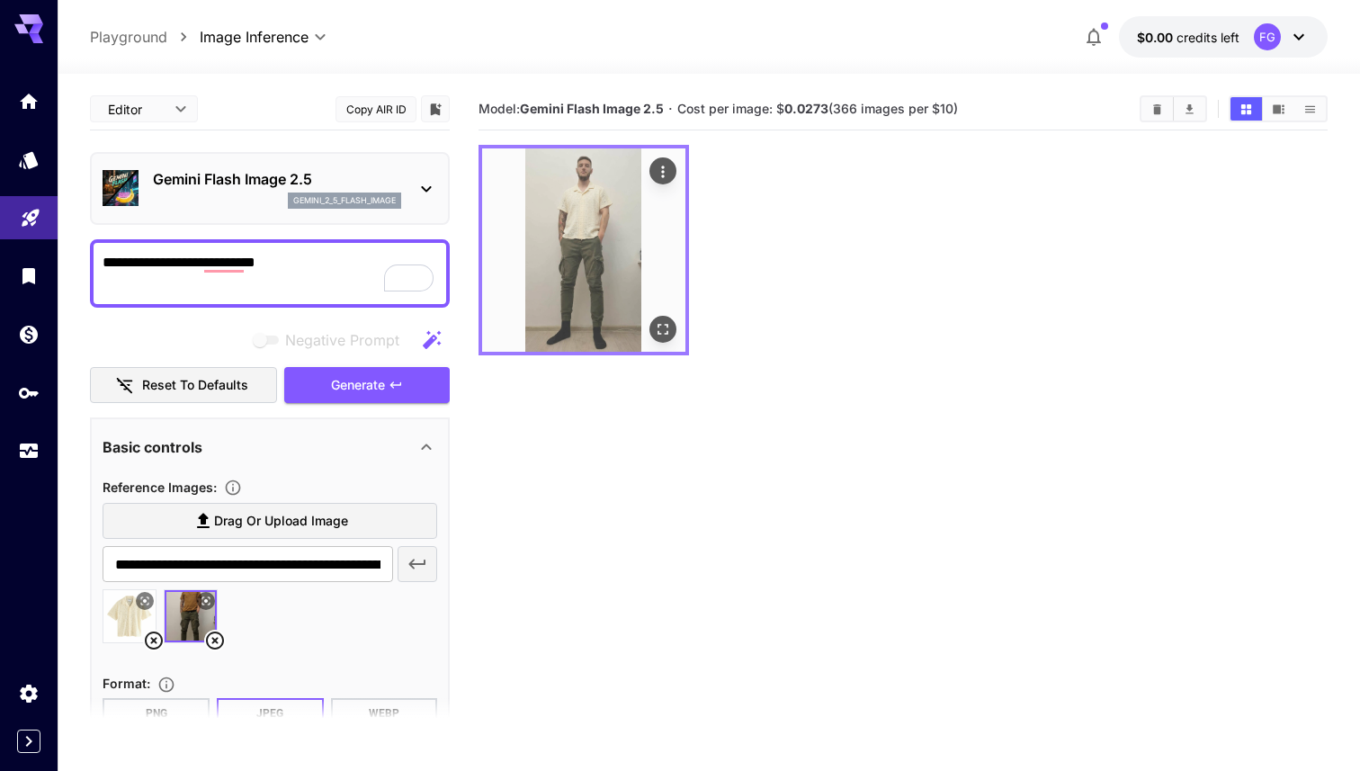
click at [533, 288] on img at bounding box center [583, 249] width 203 height 203
click at [665, 327] on icon "Open in fullscreen" at bounding box center [663, 329] width 18 height 18
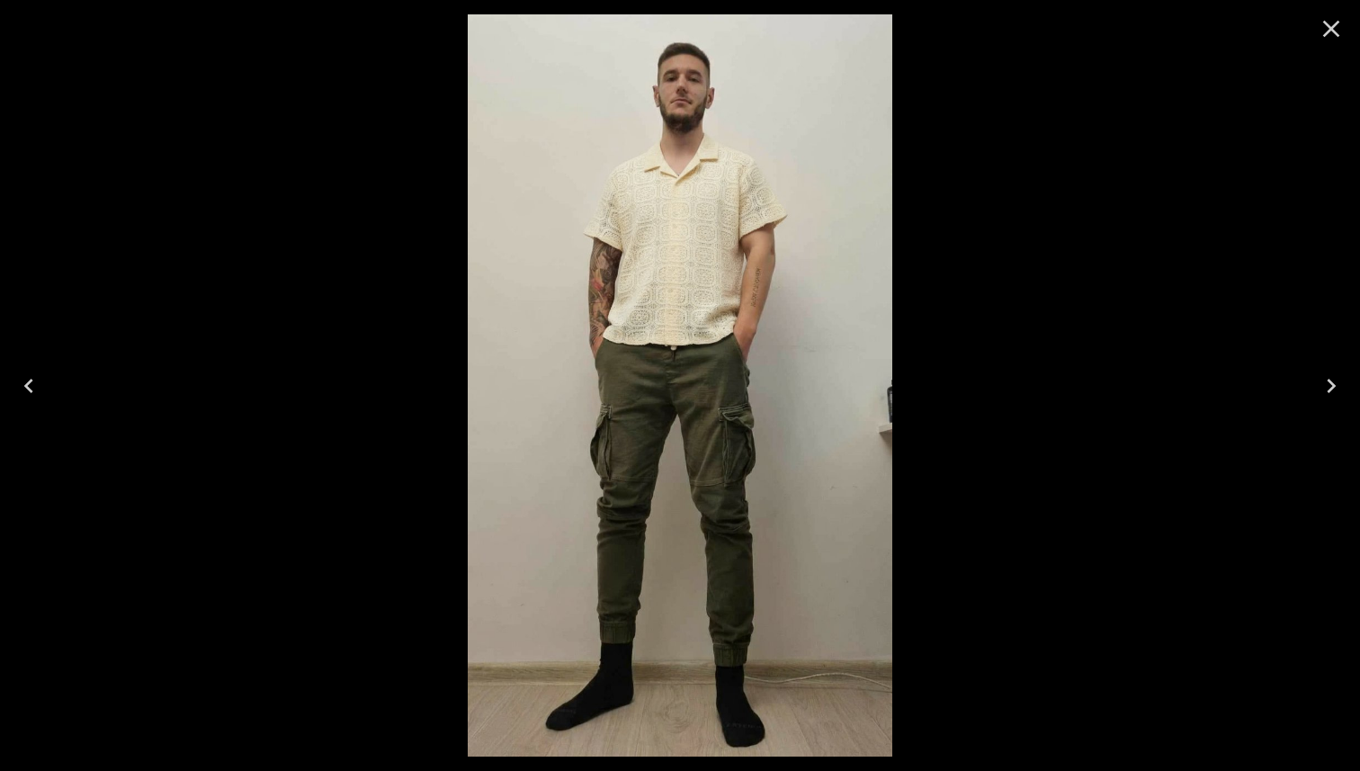
click at [702, 240] on img at bounding box center [680, 385] width 424 height 742
click at [1326, 48] on button "Close" at bounding box center [1330, 28] width 43 height 43
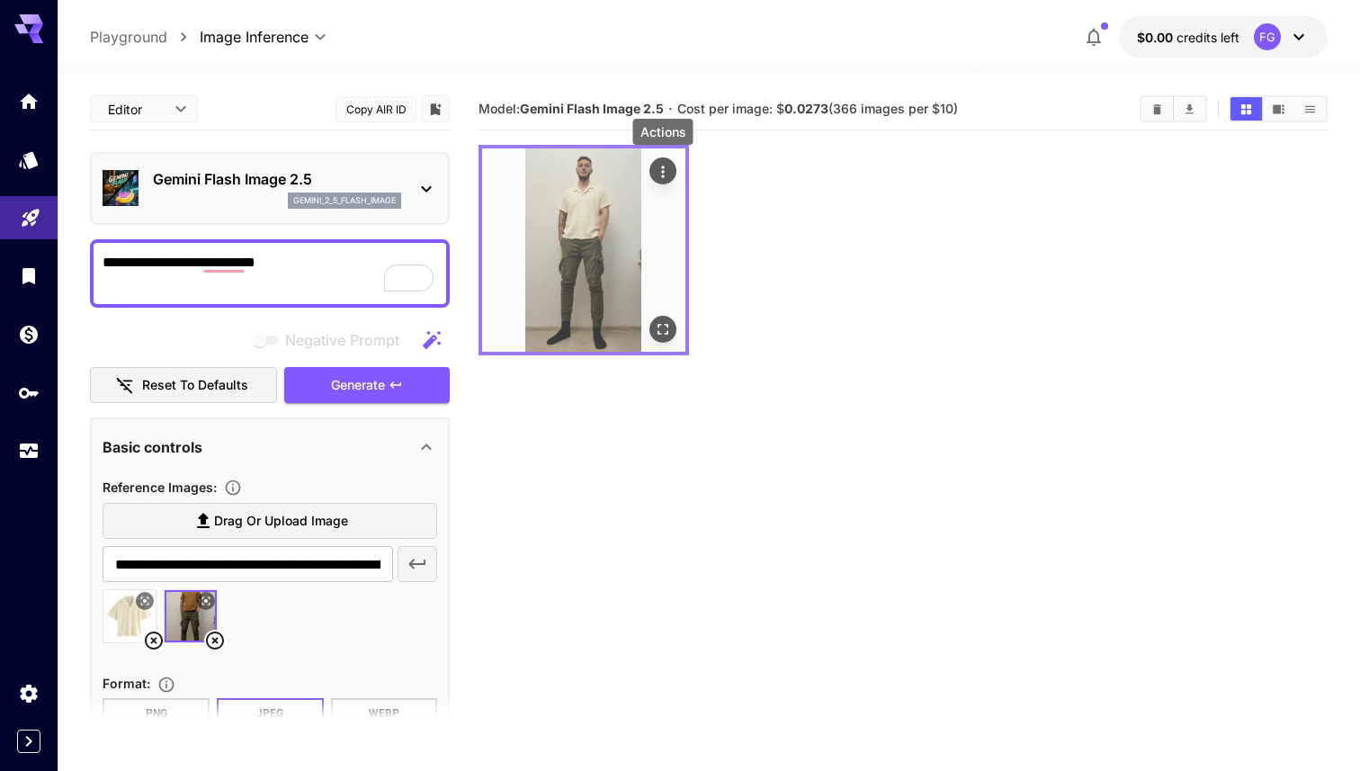
click at [665, 168] on icon "Actions" at bounding box center [663, 172] width 18 height 18
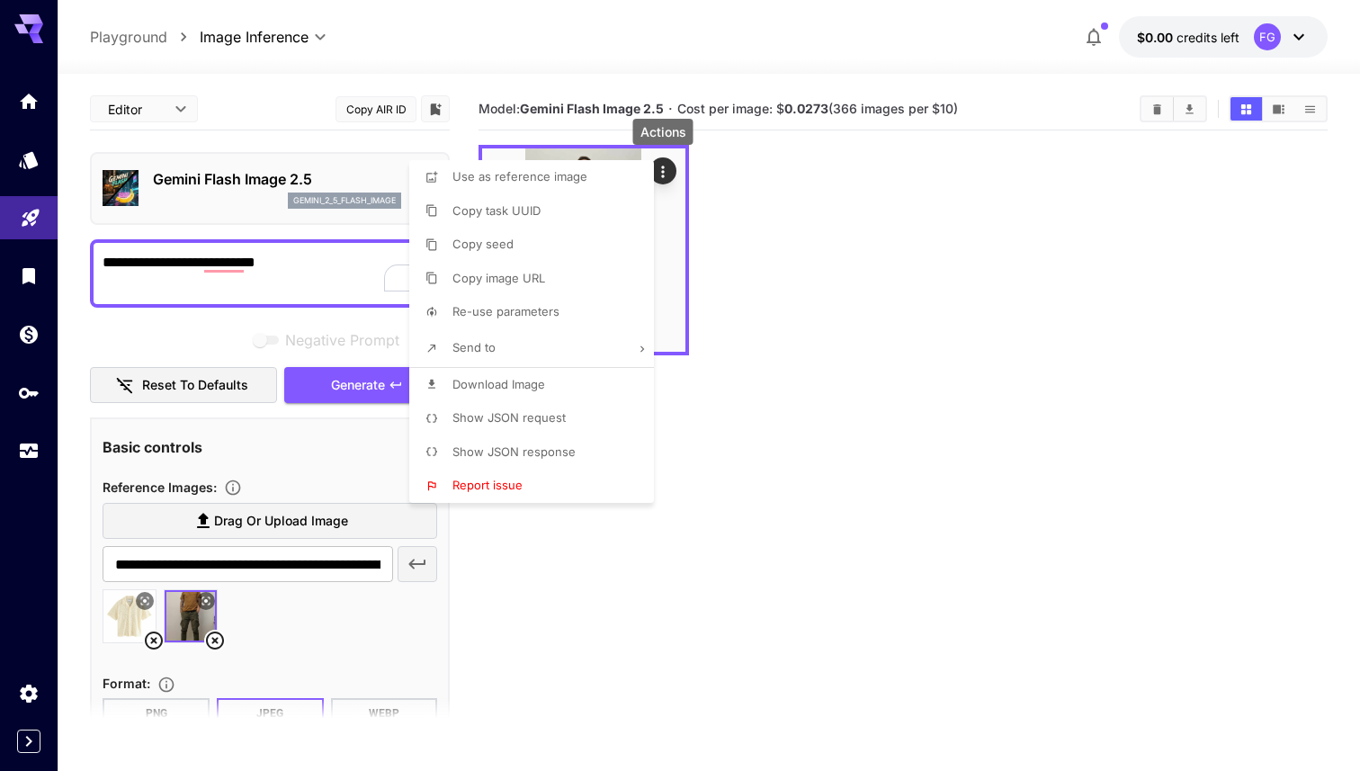
click at [530, 340] on li "Send to" at bounding box center [536, 348] width 255 height 38
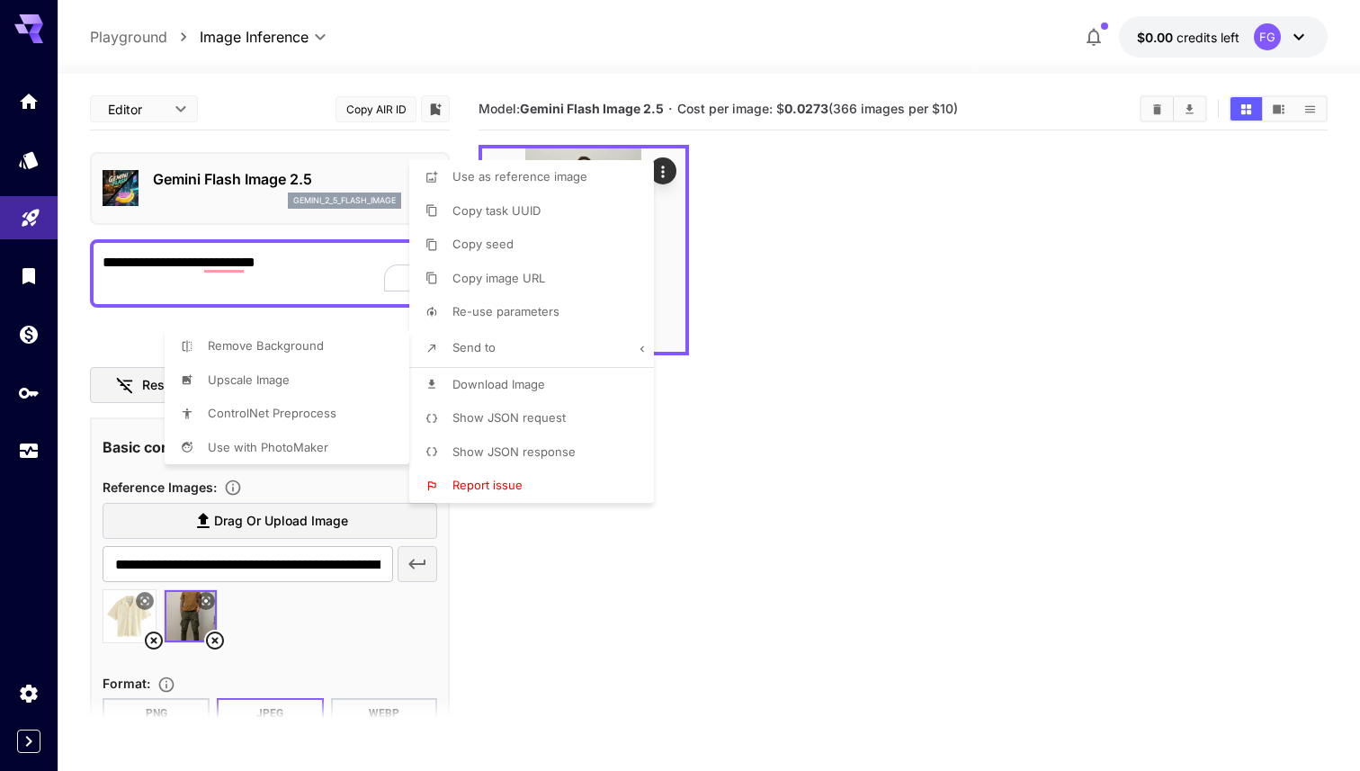
click at [519, 389] on div at bounding box center [680, 385] width 1360 height 771
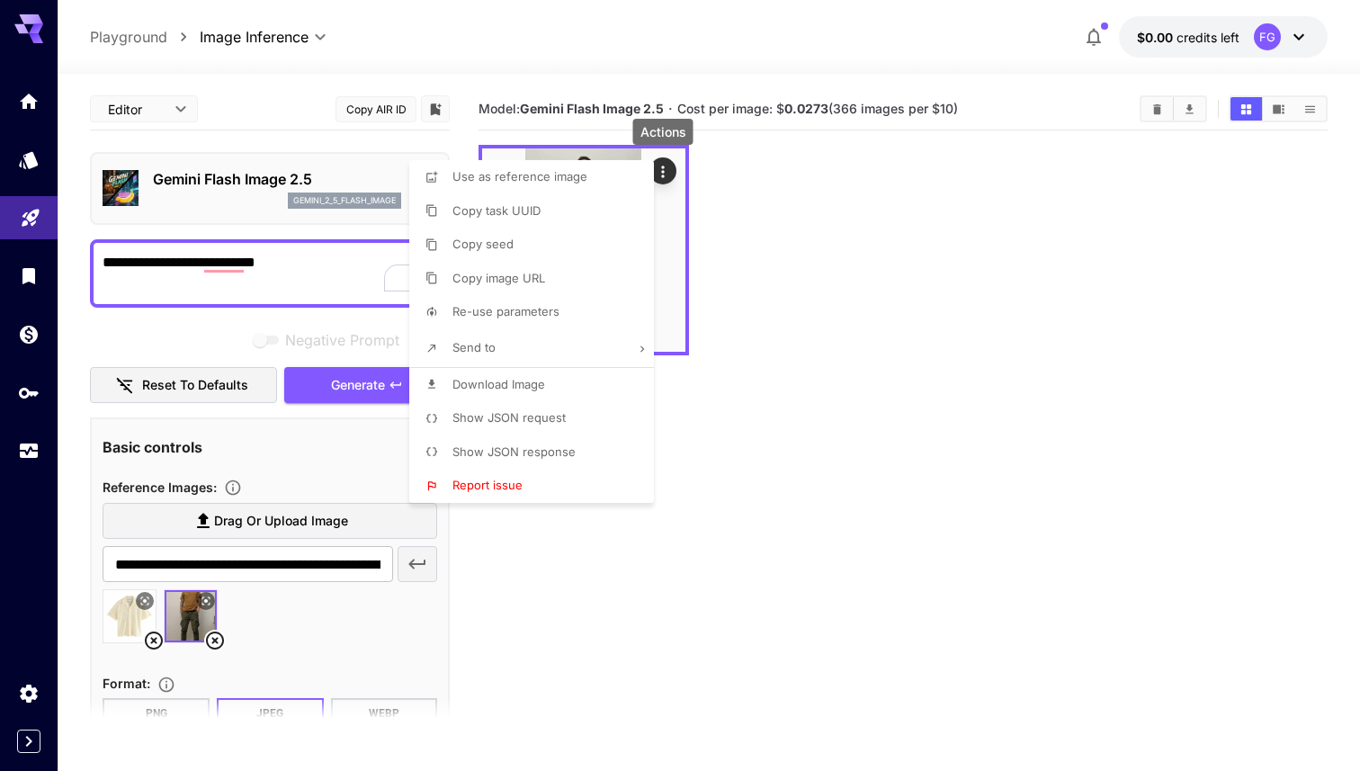
click at [508, 383] on span "Download Image" at bounding box center [498, 384] width 93 height 14
click at [567, 179] on span "Use as reference image" at bounding box center [519, 176] width 135 height 14
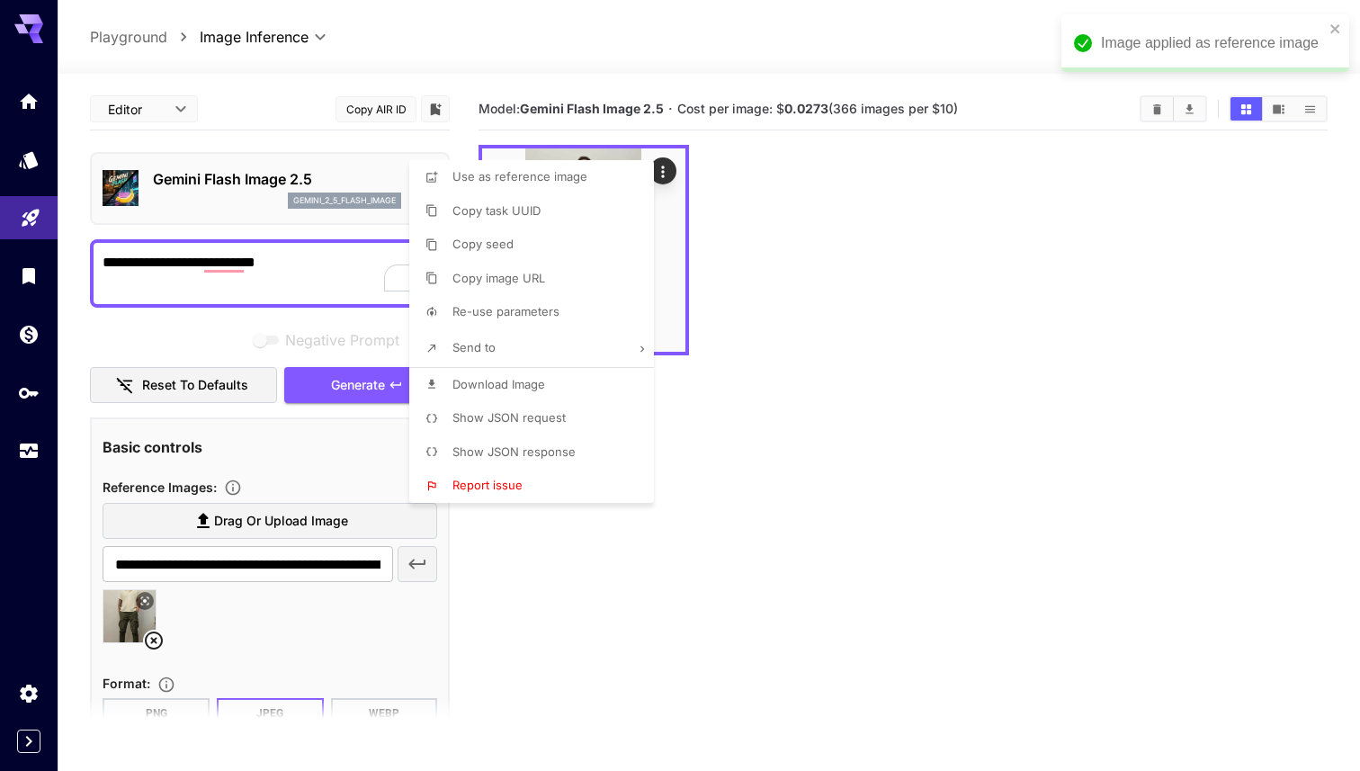
click at [341, 639] on div at bounding box center [680, 385] width 1360 height 771
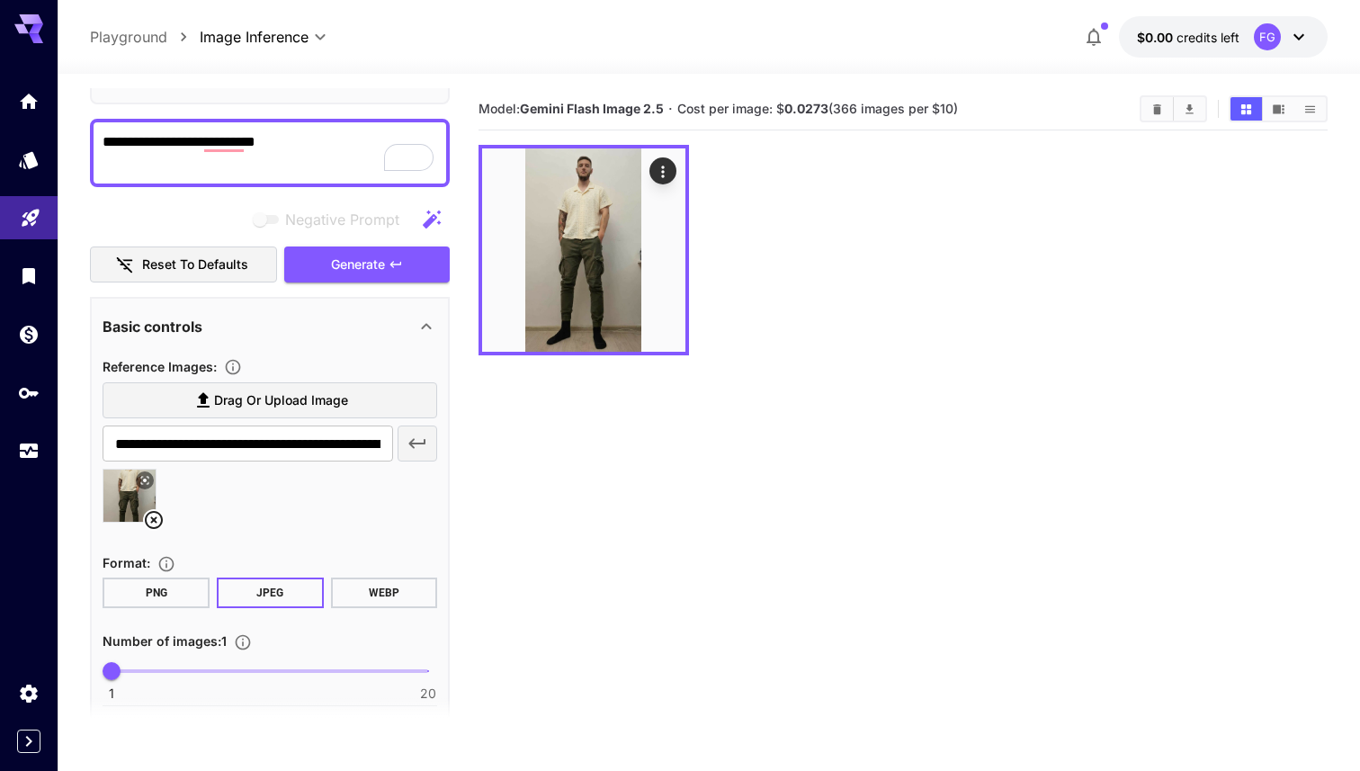
scroll to position [127, 0]
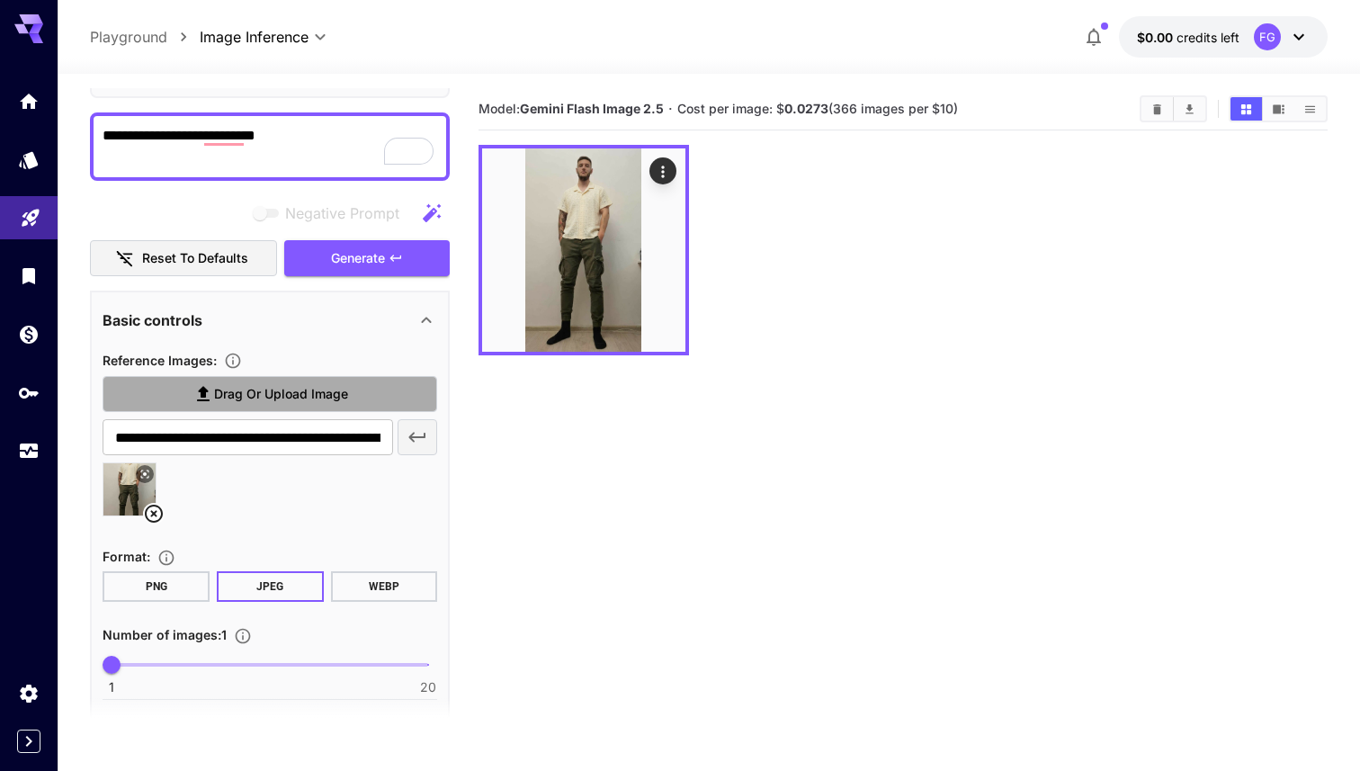
click at [315, 399] on span "Drag or upload image" at bounding box center [281, 394] width 134 height 22
click at [0, 0] on input "Drag or upload image" at bounding box center [0, 0] width 0 height 0
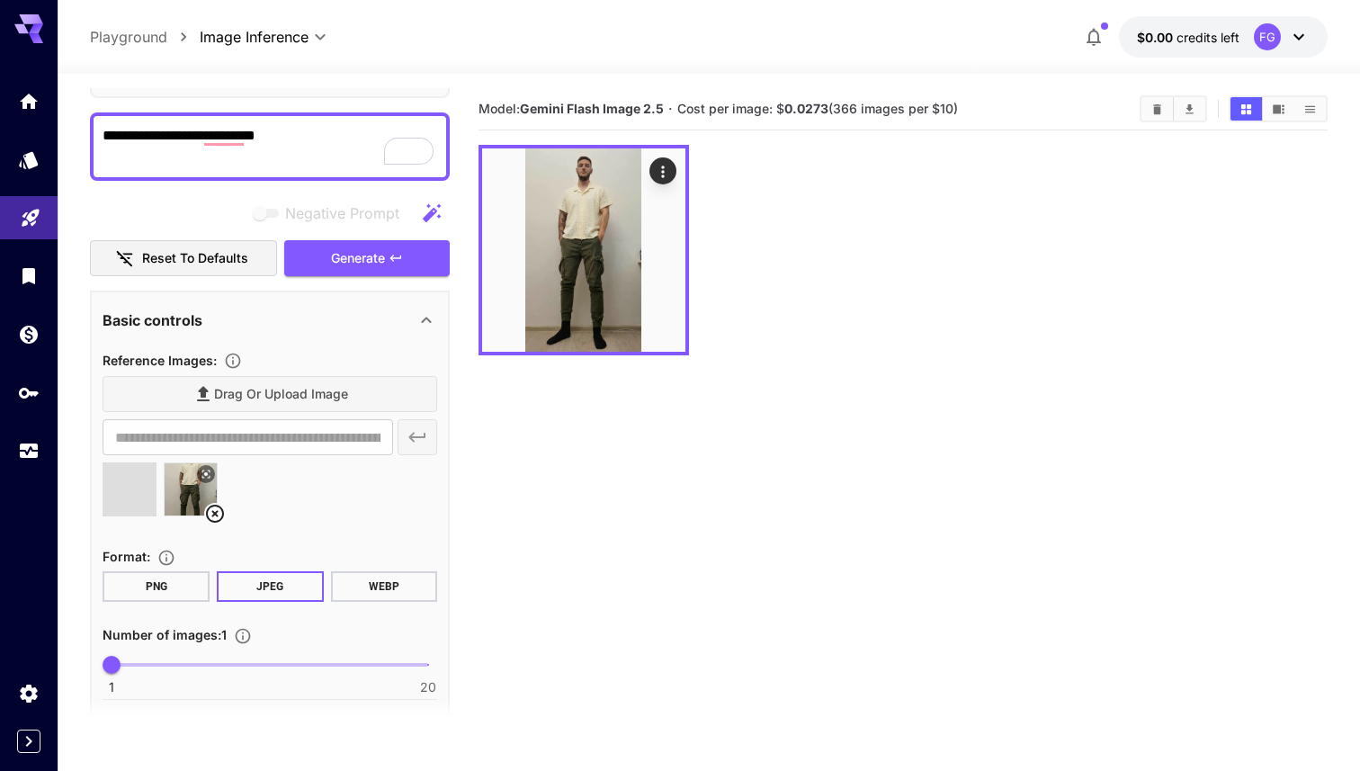
type input "**********"
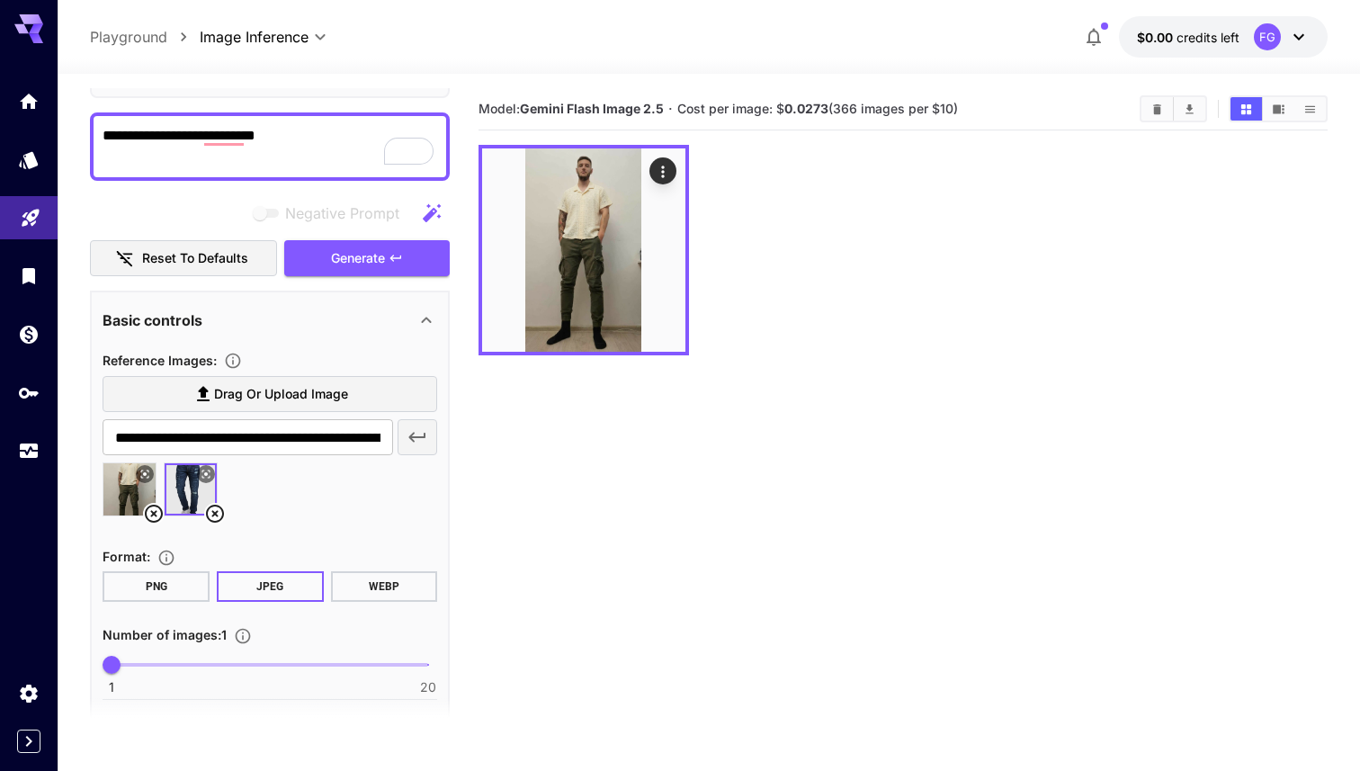
click at [266, 135] on textarea "**********" at bounding box center [270, 146] width 335 height 43
type textarea "**********"
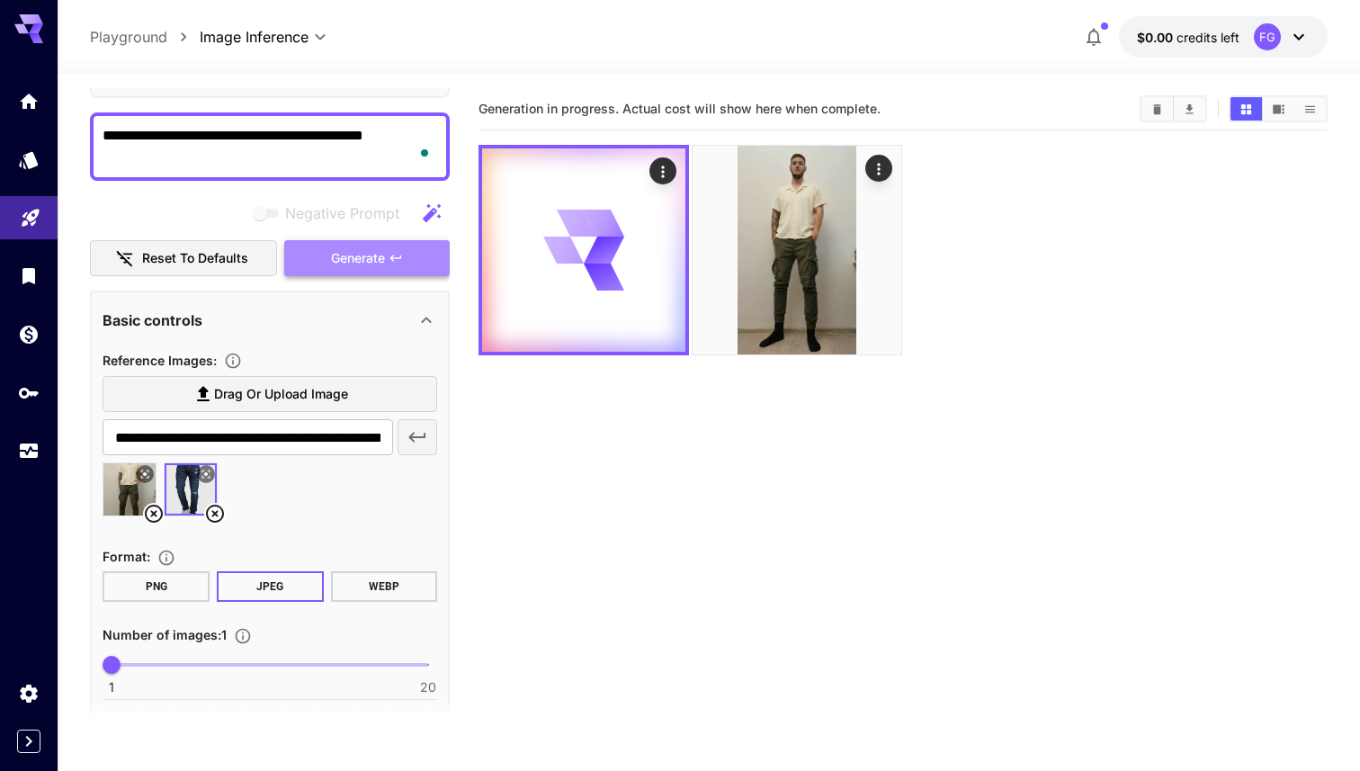
click at [372, 272] on button "Generate" at bounding box center [366, 258] width 165 height 37
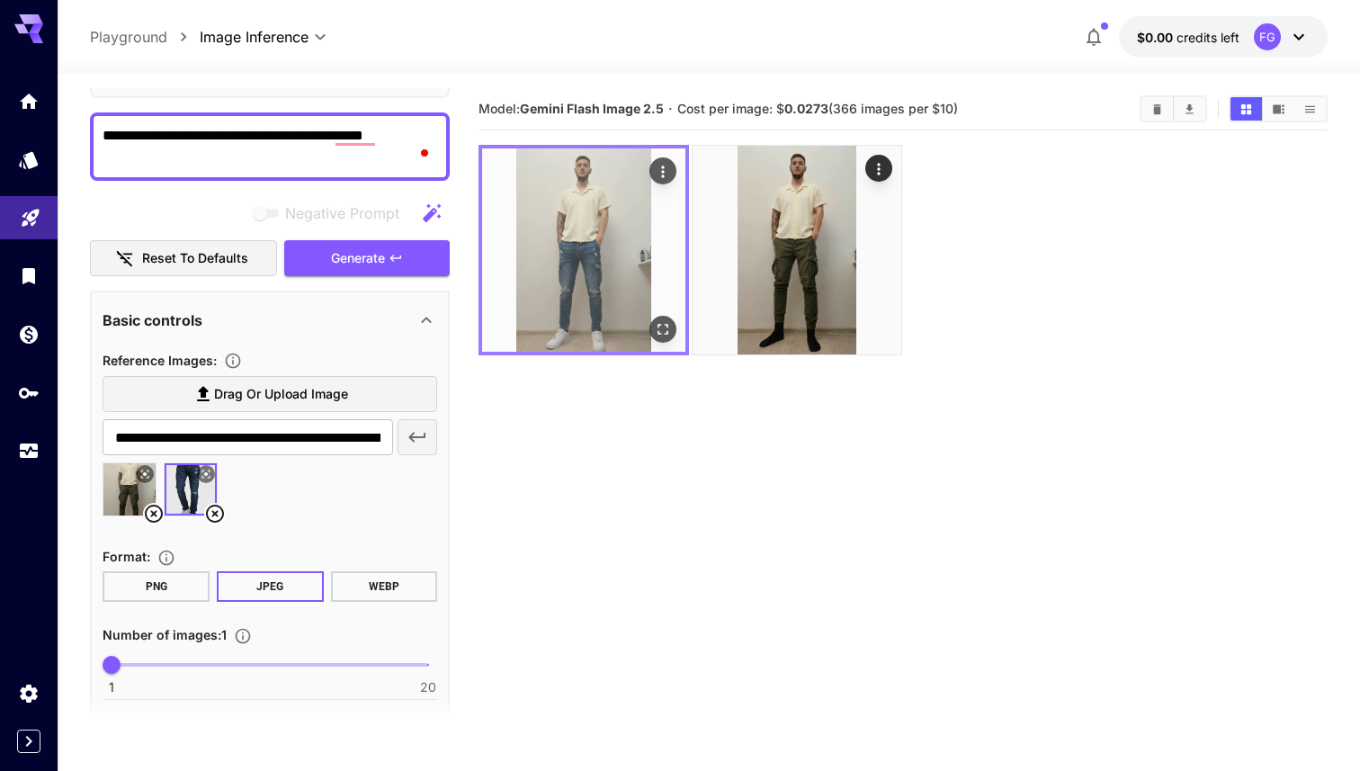
click at [588, 260] on img at bounding box center [583, 249] width 203 height 203
click at [664, 324] on icon "Open in fullscreen" at bounding box center [662, 329] width 11 height 11
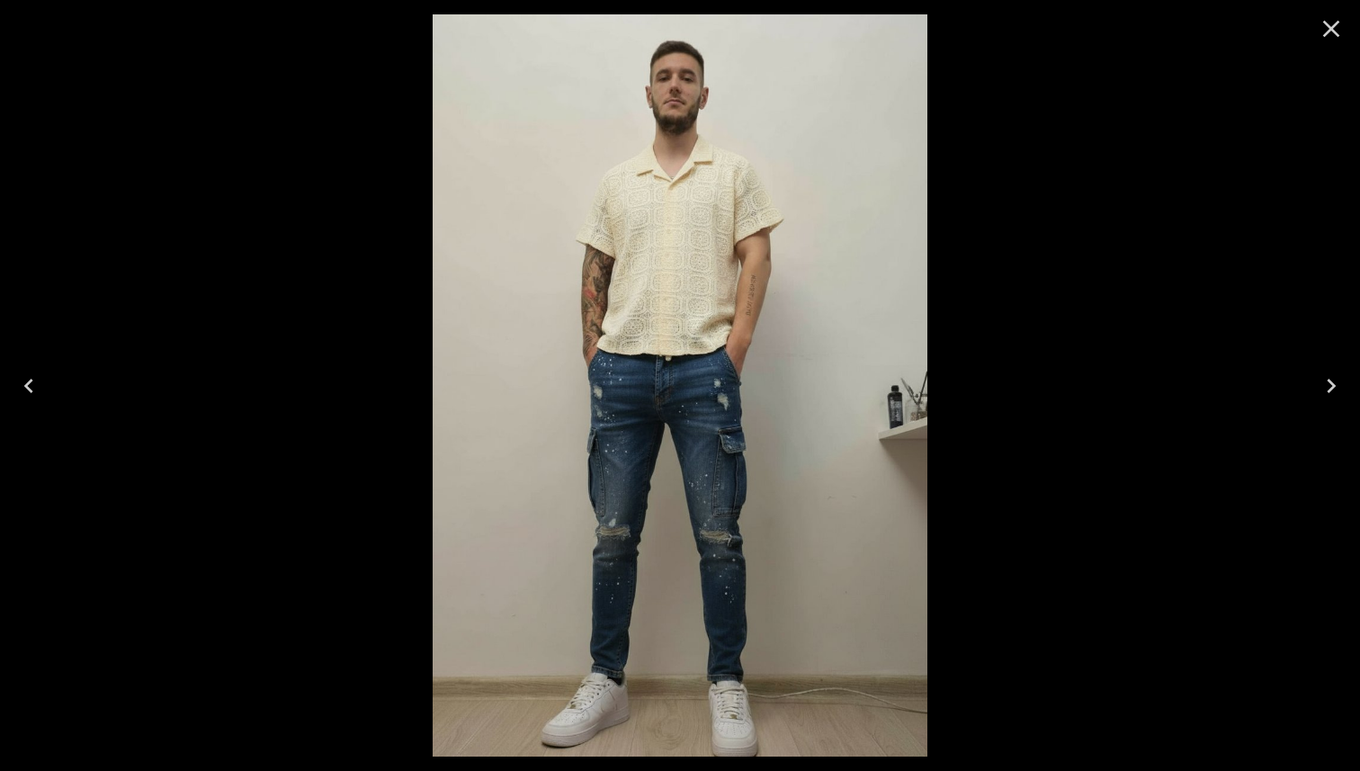
click at [730, 449] on img at bounding box center [680, 385] width 495 height 742
click at [1338, 24] on icon "Close" at bounding box center [1331, 28] width 29 height 29
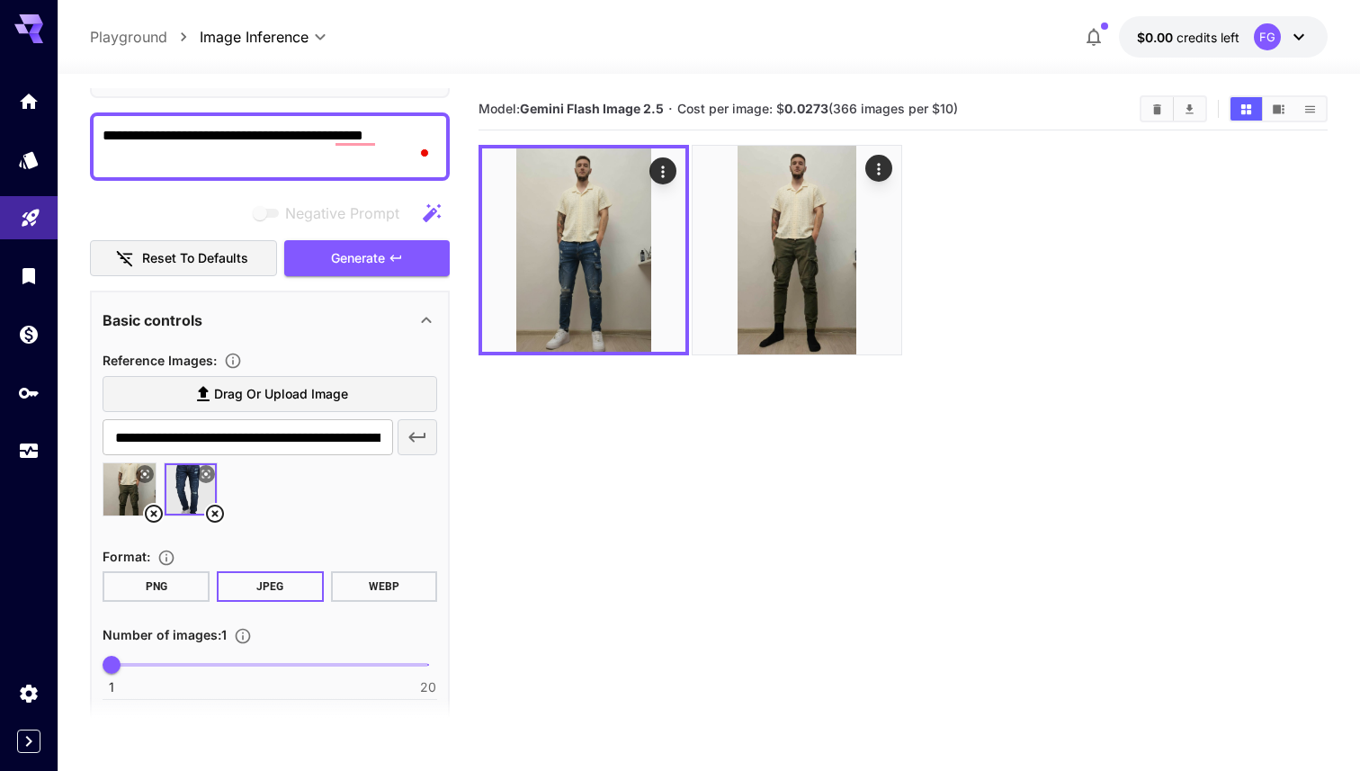
click at [1012, 404] on section "Model: Gemini Flash Image 2.5 · Cost per image: $ 0.0273 (366 images per $10)" at bounding box center [902, 473] width 849 height 771
click at [747, 524] on section "Model: Gemini Flash Image 2.5 · Cost per image: $ 0.0273 (366 images per $10)" at bounding box center [902, 473] width 849 height 771
